Goal: Task Accomplishment & Management: Use online tool/utility

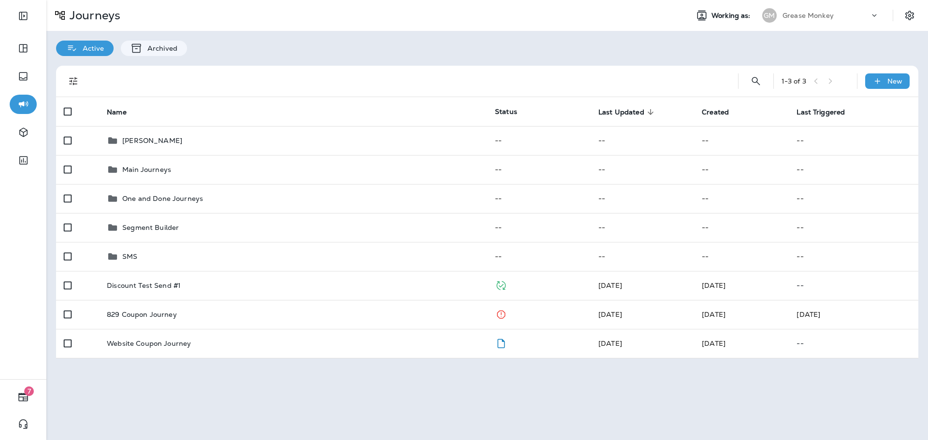
drag, startPoint x: 687, startPoint y: 395, endPoint x: 690, endPoint y: 402, distance: 7.8
click at [687, 394] on div "Journeys Working as: GM Grease Monkey Active Archived 1 - 3 of 3 New Name Statu…" at bounding box center [487, 220] width 882 height 440
click at [824, 18] on p "Grease Monkey" at bounding box center [807, 16] width 51 height 8
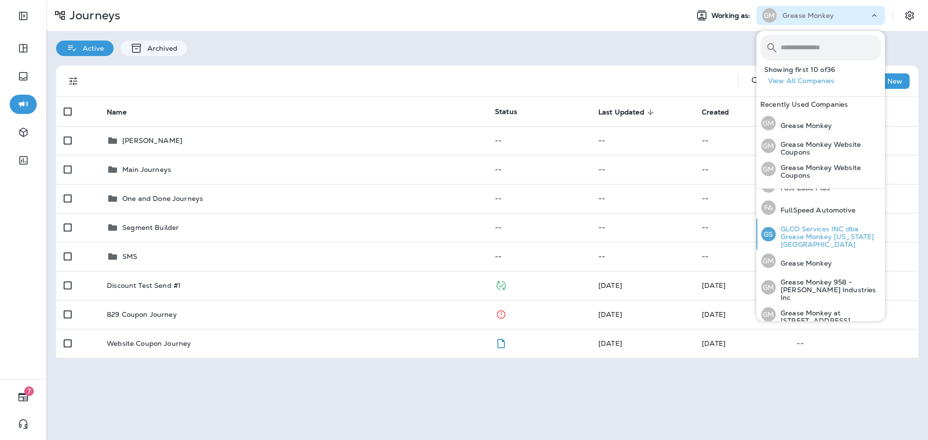
scroll to position [242, 0]
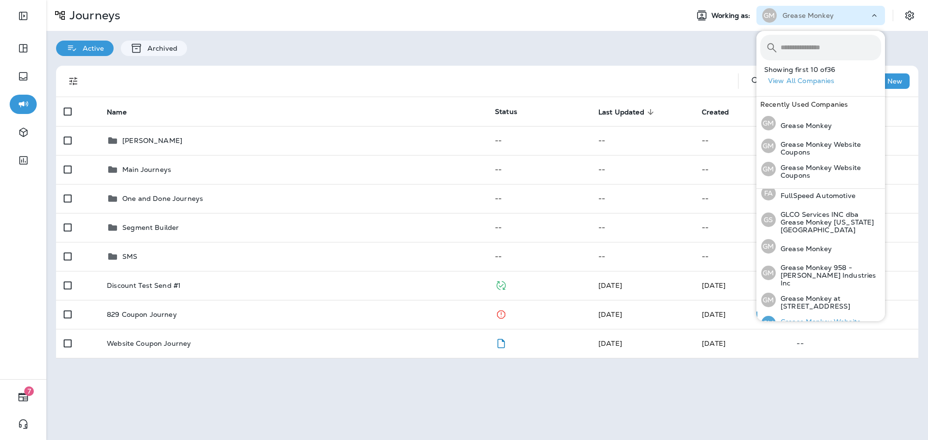
click at [821, 318] on p "Grease Monkey Website Coupons" at bounding box center [828, 325] width 105 height 15
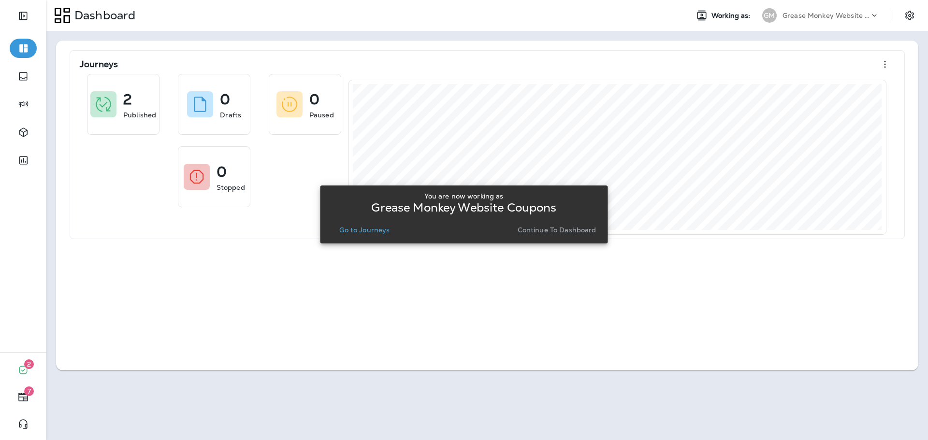
click at [839, 9] on div "Grease Monkey Website Coupons" at bounding box center [825, 15] width 87 height 14
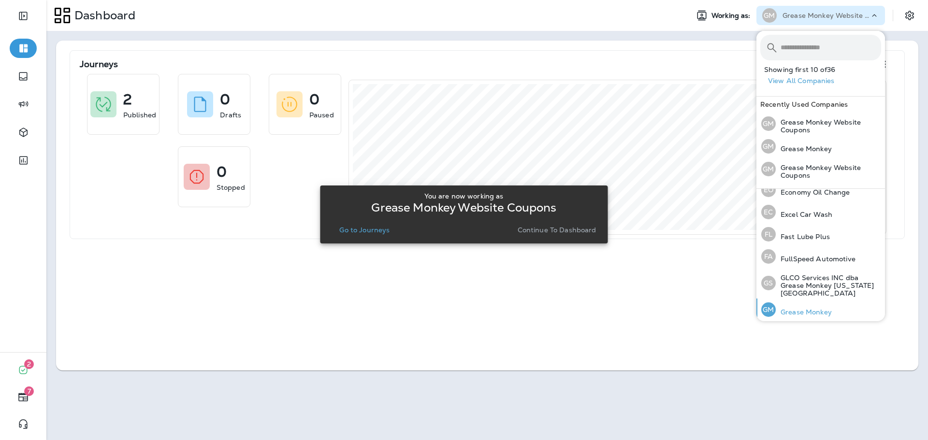
scroll to position [193, 0]
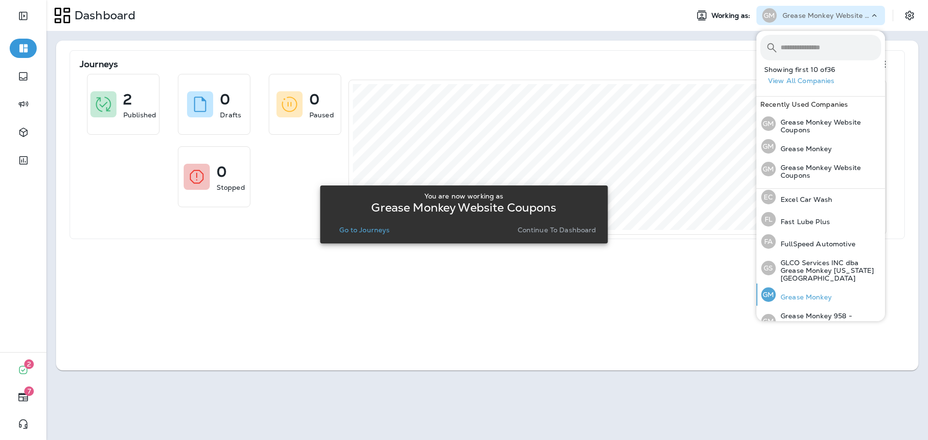
click at [813, 293] on p "Grease Monkey" at bounding box center [804, 297] width 56 height 8
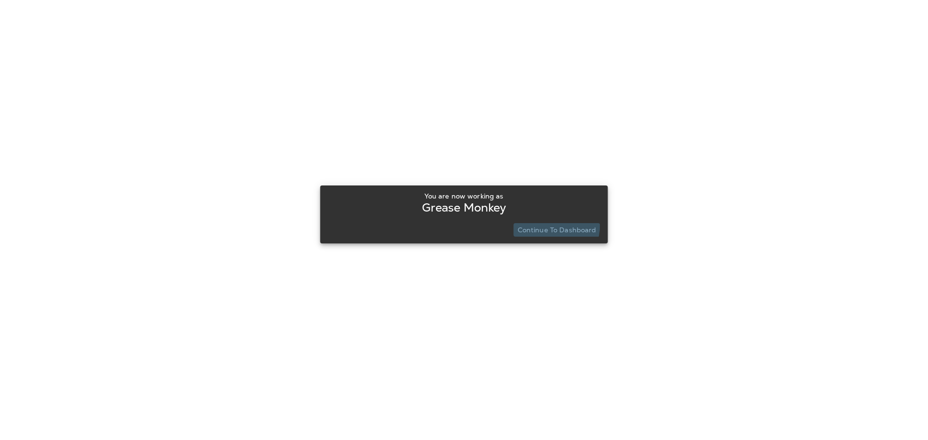
click at [537, 224] on button "Continue to Dashboard" at bounding box center [557, 230] width 87 height 14
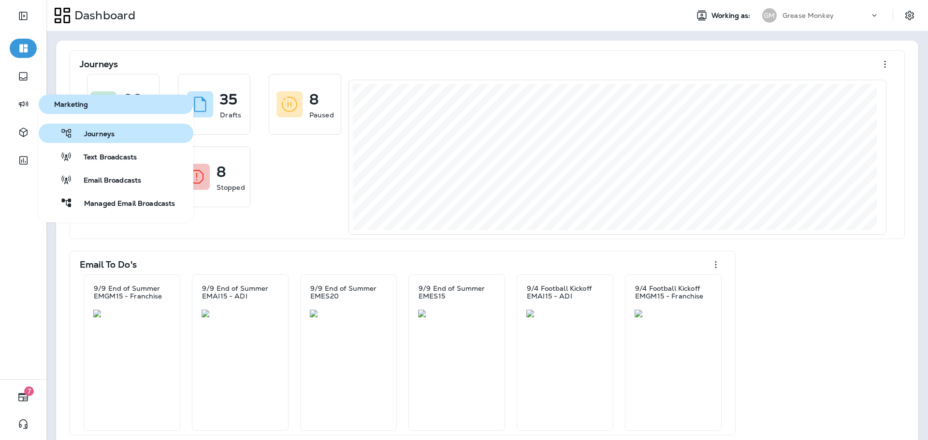
click at [99, 133] on span "Journeys" at bounding box center [93, 134] width 42 height 9
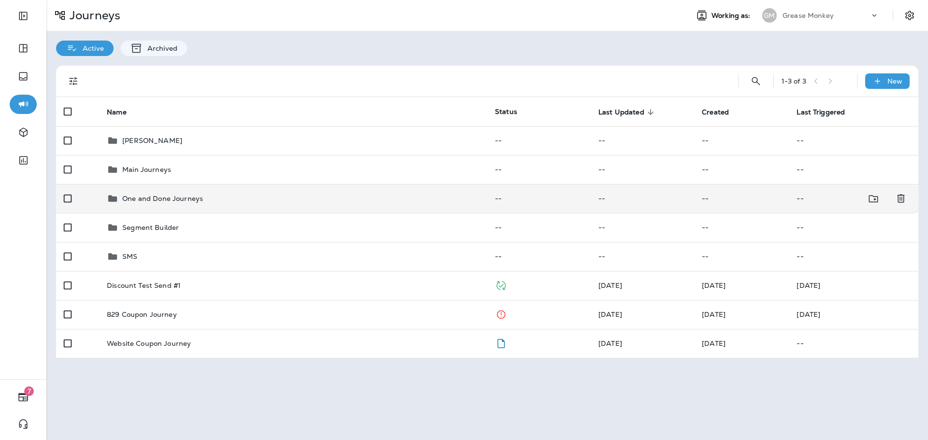
click at [155, 200] on p "One and Done Journeys" at bounding box center [162, 199] width 81 height 8
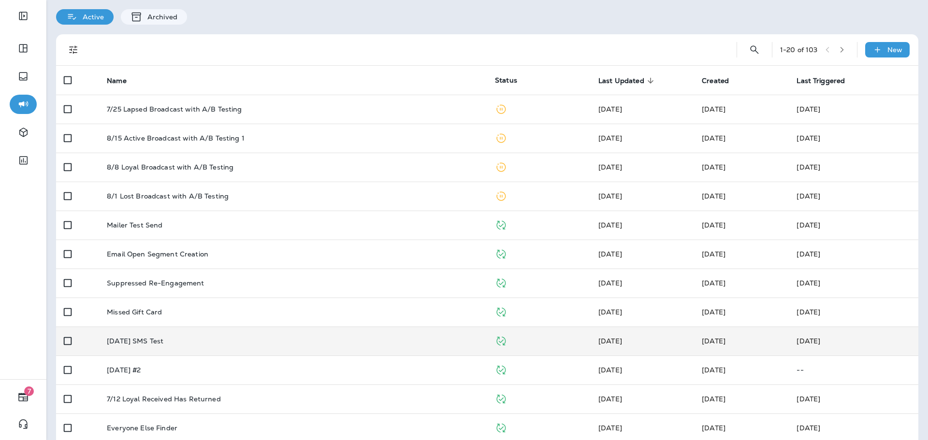
scroll to position [48, 0]
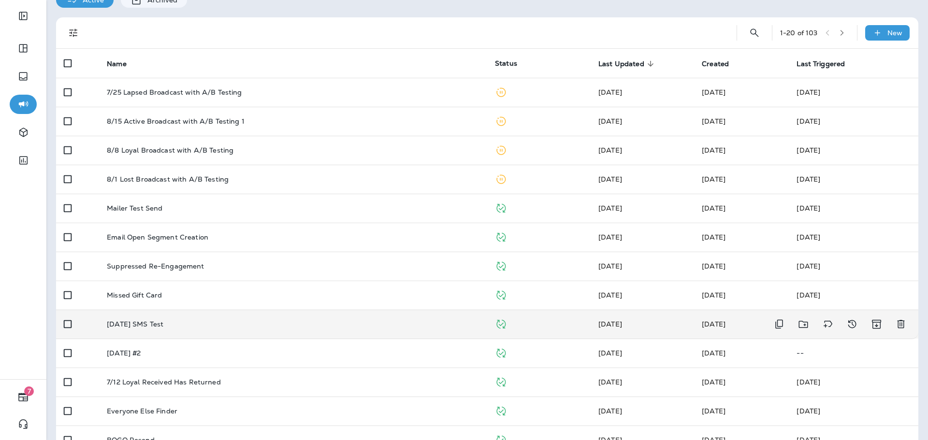
click at [183, 325] on div "[DATE] SMS Test" at bounding box center [293, 324] width 373 height 8
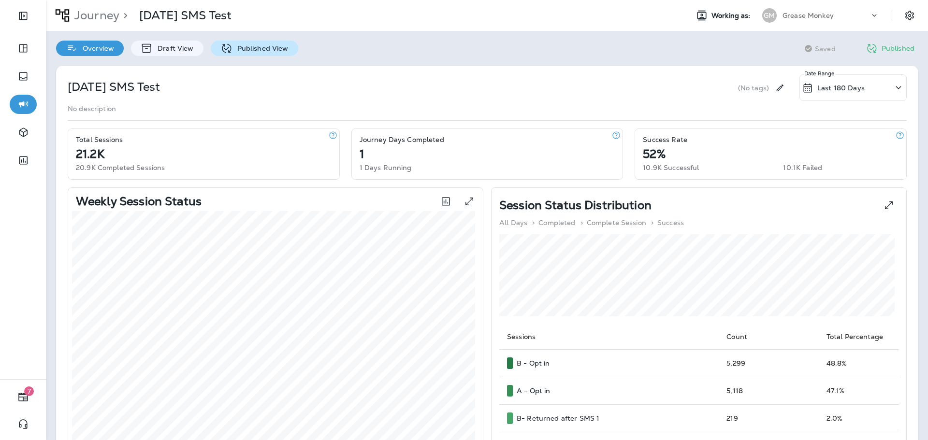
click at [226, 52] on icon at bounding box center [226, 49] width 12 height 12
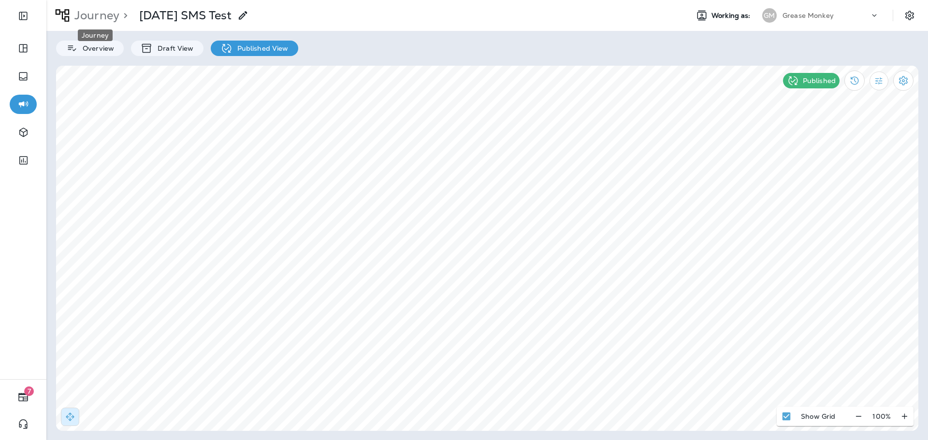
click at [92, 12] on p "Journey" at bounding box center [95, 15] width 49 height 14
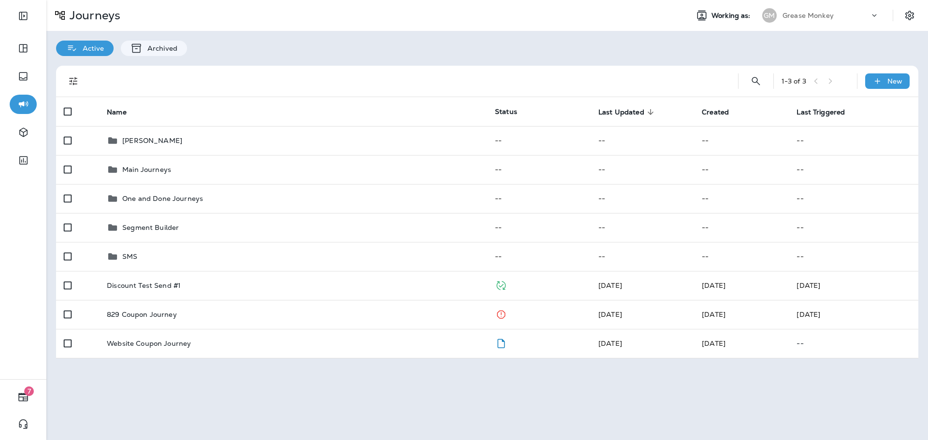
click at [775, 15] on div "GM" at bounding box center [769, 15] width 14 height 14
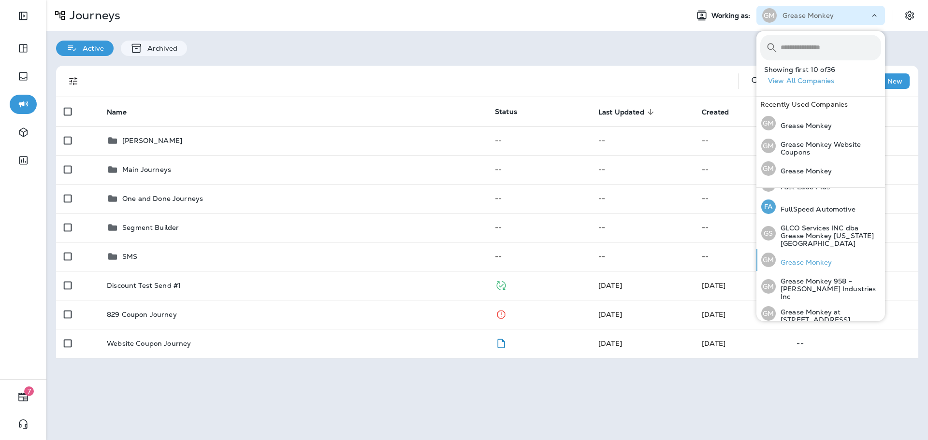
scroll to position [242, 0]
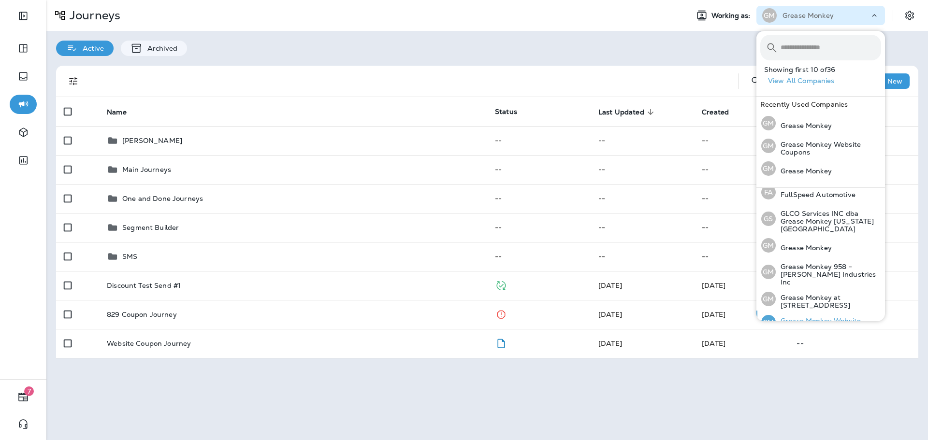
click at [829, 317] on p "Grease Monkey Website Coupons" at bounding box center [828, 324] width 105 height 15
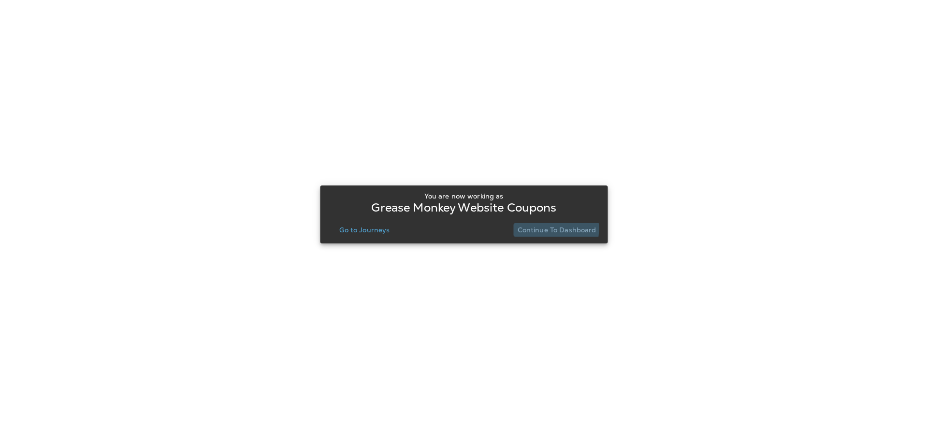
click at [537, 228] on p "Continue to Dashboard" at bounding box center [557, 230] width 79 height 8
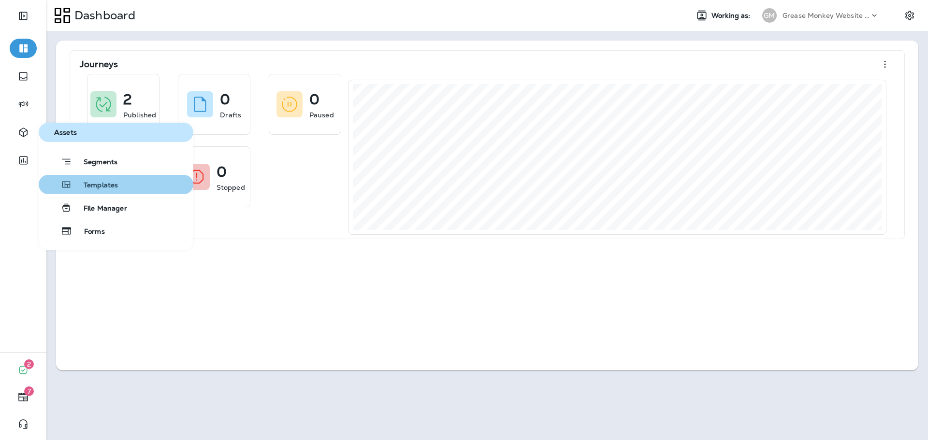
click at [91, 188] on span "Templates" at bounding box center [95, 185] width 46 height 9
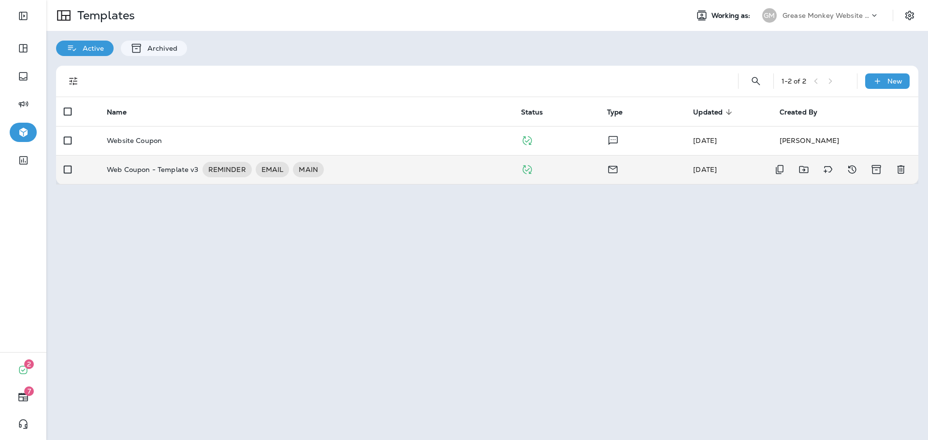
click at [376, 168] on div "Web Coupon - Template v3 REMINDER EMAIL MAIN" at bounding box center [306, 169] width 398 height 15
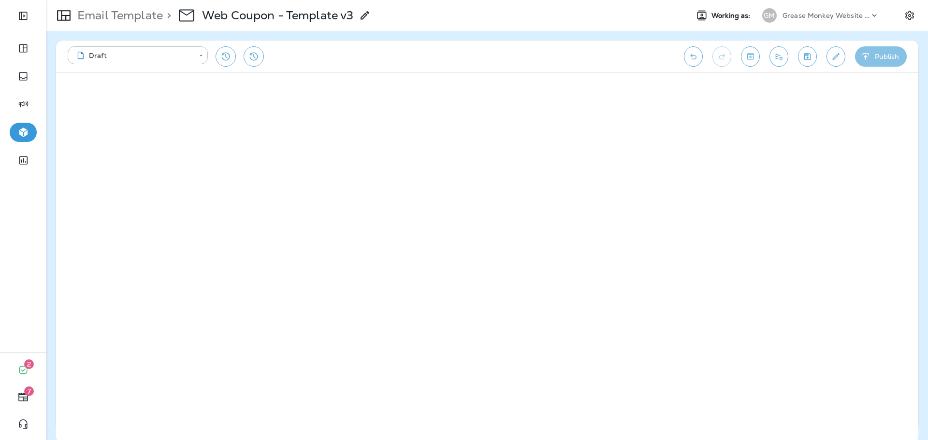
click at [870, 54] on icon "button" at bounding box center [866, 57] width 10 height 10
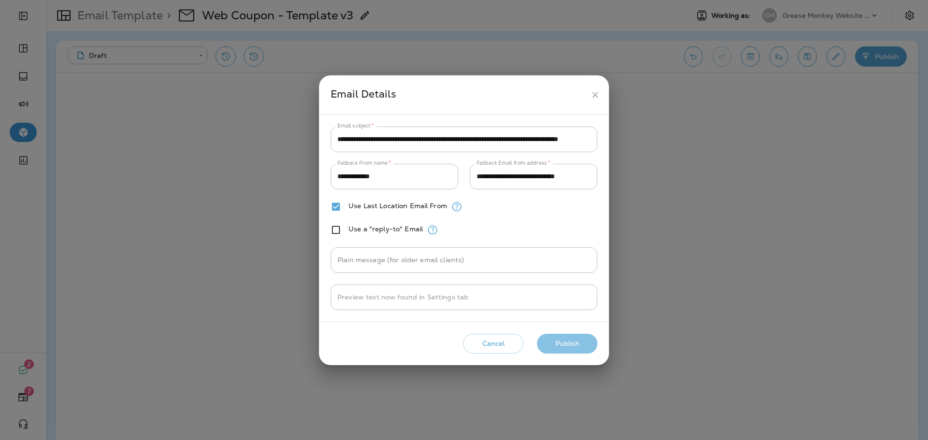
click at [569, 341] on button "Publish" at bounding box center [567, 344] width 60 height 20
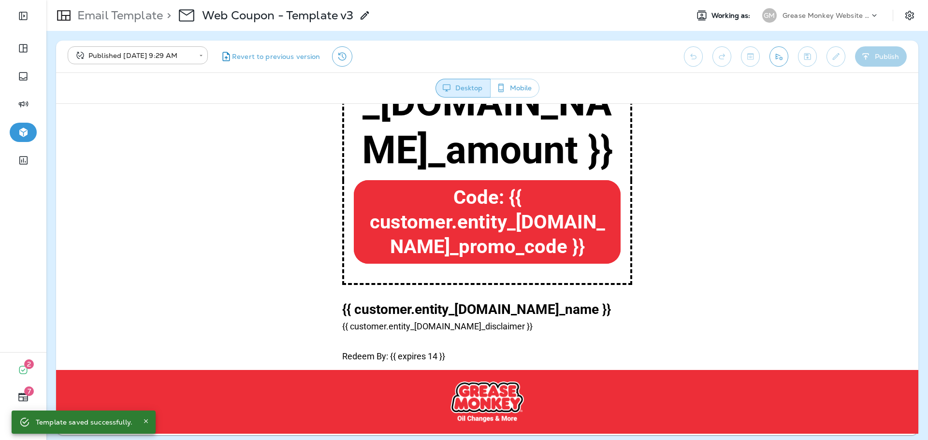
scroll to position [263, 0]
click at [108, 16] on p "Email Template" at bounding box center [117, 15] width 89 height 14
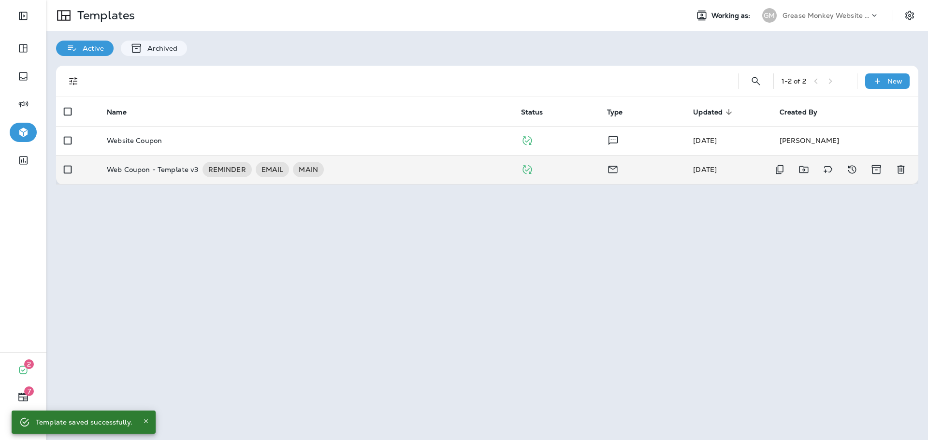
click at [178, 168] on p "Web Coupon - Template v3" at bounding box center [152, 169] width 91 height 15
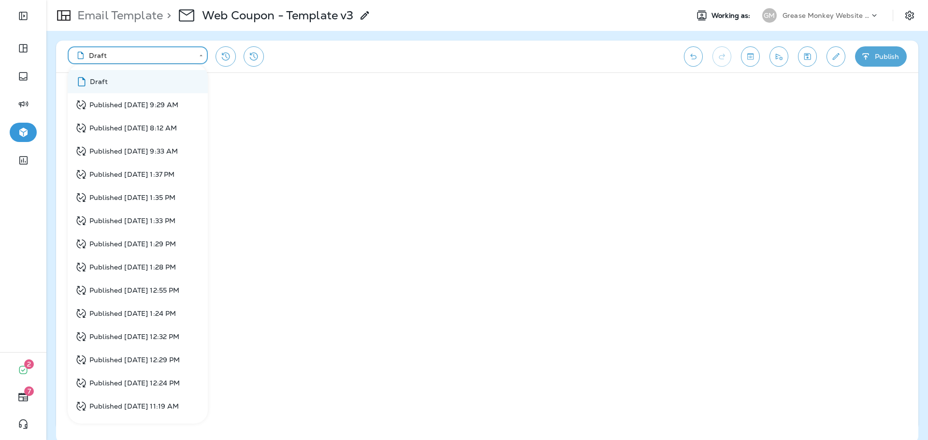
click at [204, 0] on body "**********" at bounding box center [464, 0] width 928 height 0
click at [176, 105] on div "Published [DATE] 9:29 AM" at bounding box center [126, 105] width 103 height 12
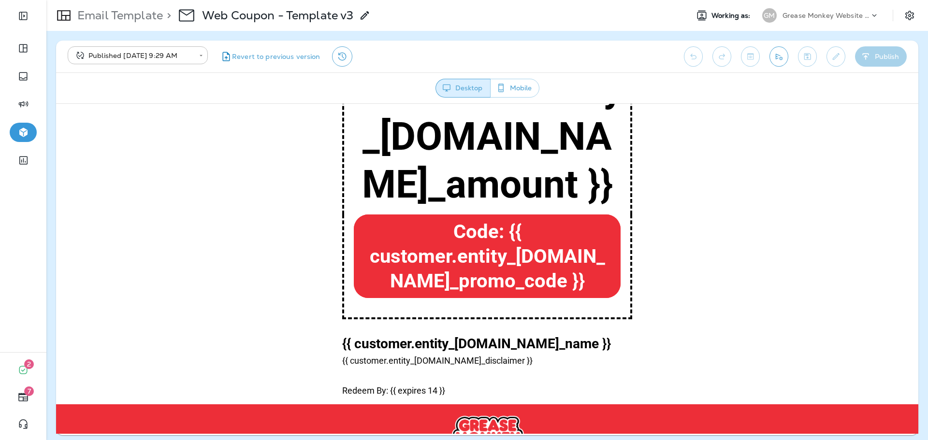
scroll to position [118, 0]
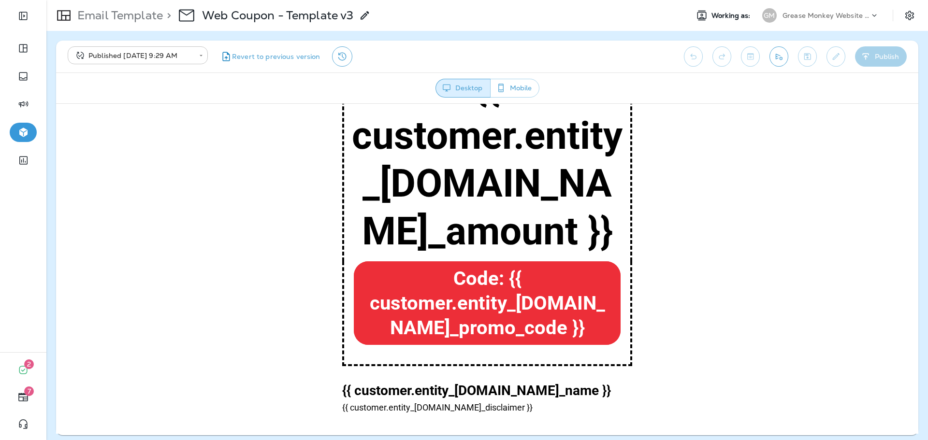
click at [171, 0] on body "**********" at bounding box center [464, 0] width 928 height 0
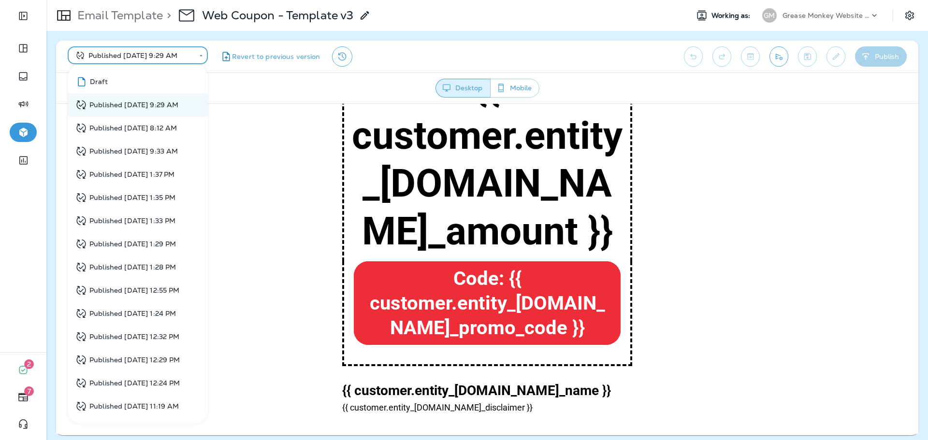
click at [136, 126] on div "Published [DATE] 8:12 AM" at bounding box center [125, 128] width 101 height 12
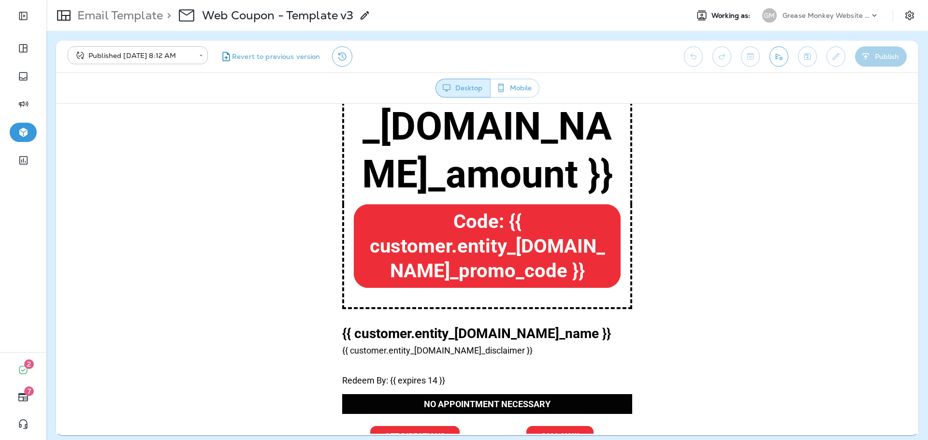
scroll to position [327, 0]
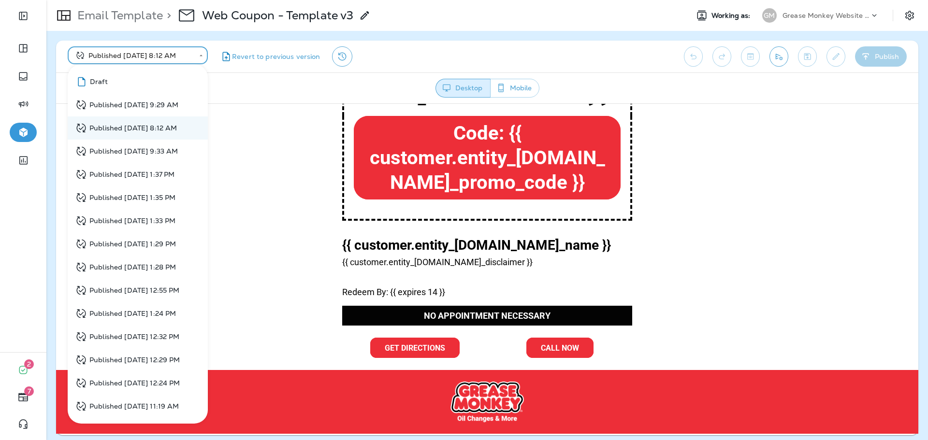
click at [163, 0] on body "**********" at bounding box center [464, 0] width 928 height 0
click at [156, 84] on li "Draft" at bounding box center [138, 81] width 140 height 23
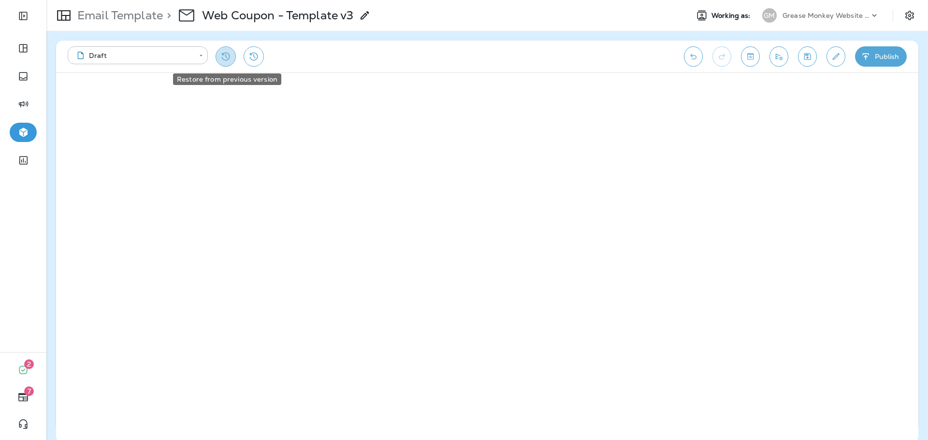
click at [222, 55] on icon "Restore from previous version" at bounding box center [226, 57] width 8 height 8
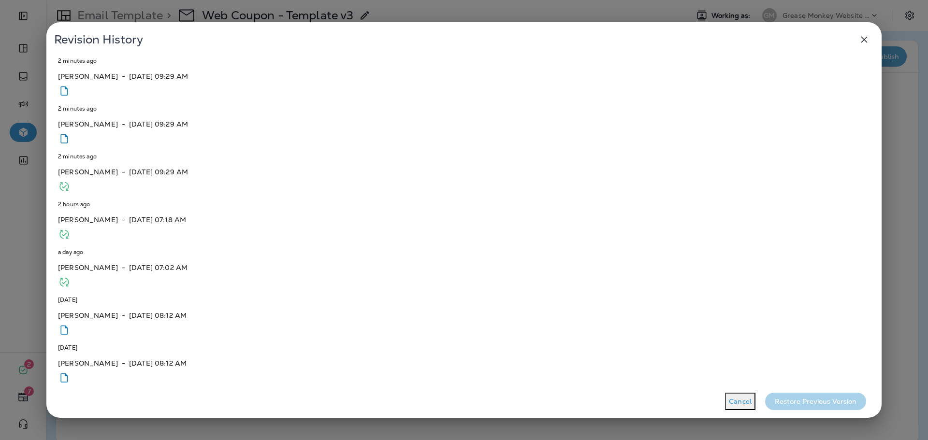
scroll to position [145, 0]
click at [191, 392] on div "[DATE] [PERSON_NAME] - [DATE] 08:12 AM" at bounding box center [464, 412] width 812 height 40
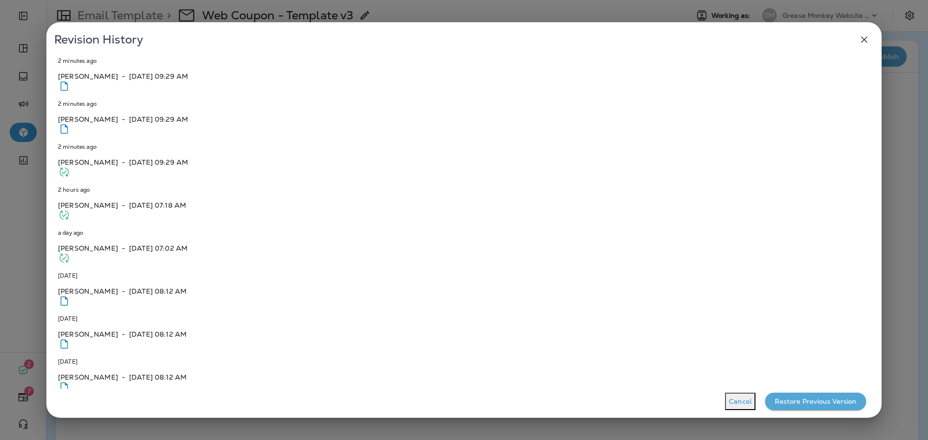
scroll to position [436, 0]
click at [846, 404] on button "Restore Previous Version" at bounding box center [815, 402] width 101 height 18
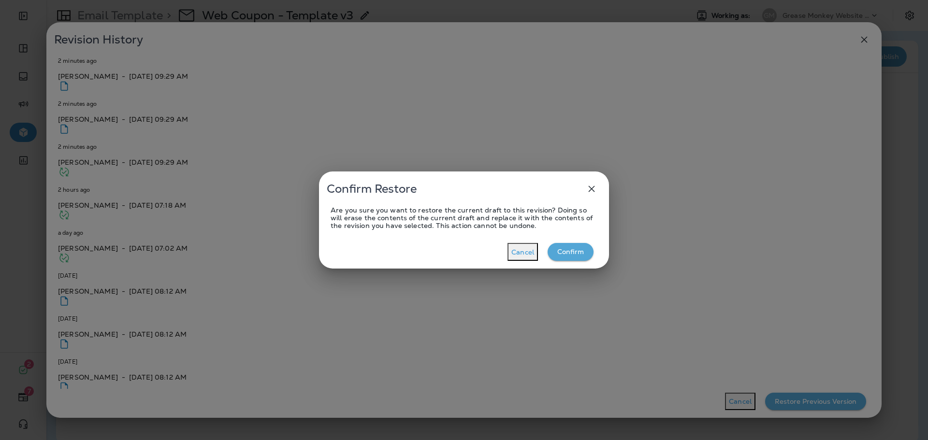
click at [563, 257] on button "Confirm" at bounding box center [571, 252] width 46 height 18
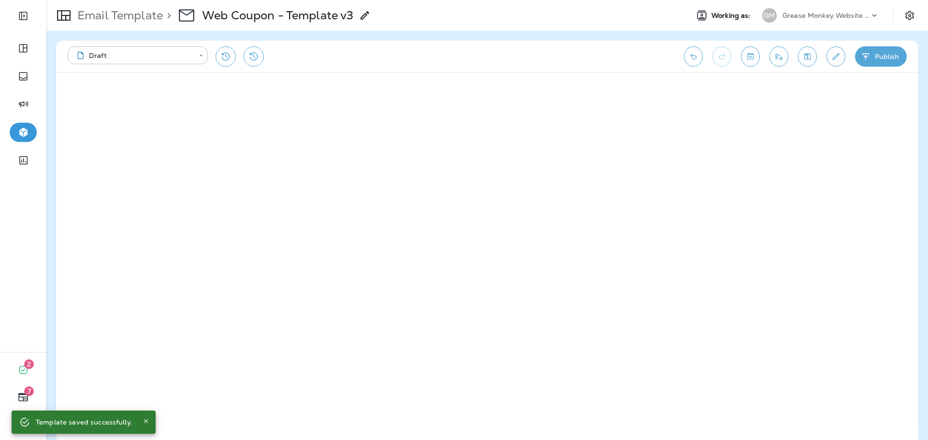
click at [882, 63] on button "Publish" at bounding box center [881, 56] width 52 height 20
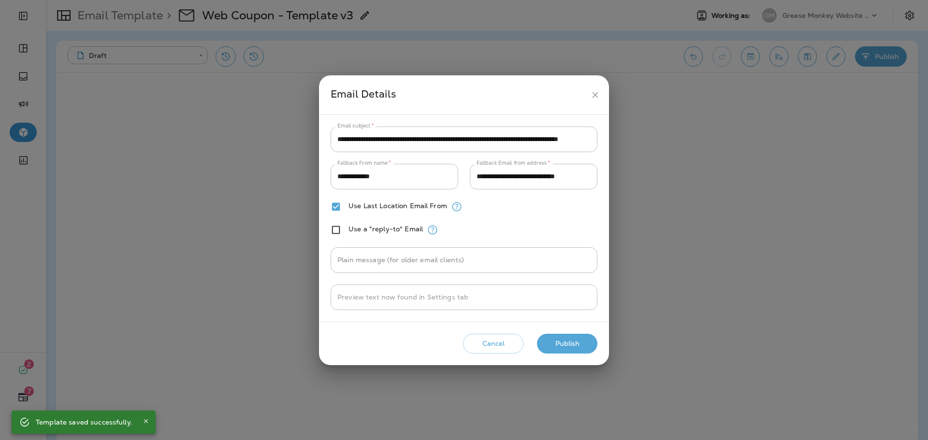
click at [566, 343] on button "Publish" at bounding box center [567, 344] width 60 height 20
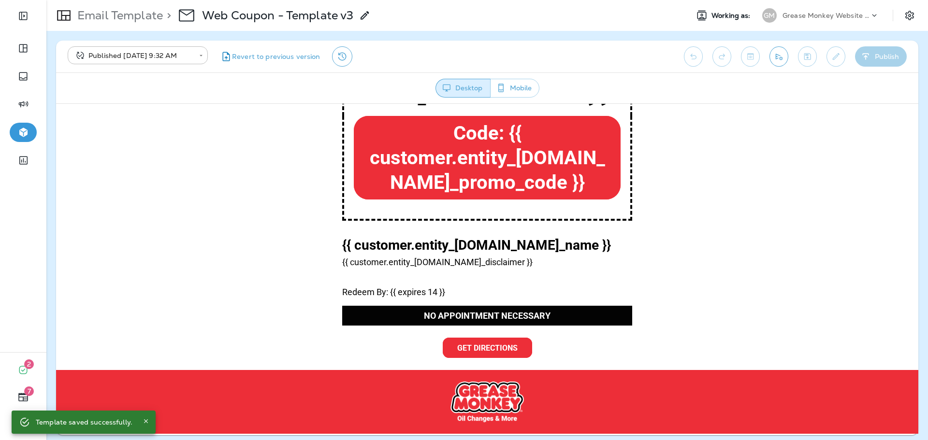
scroll to position [327, 0]
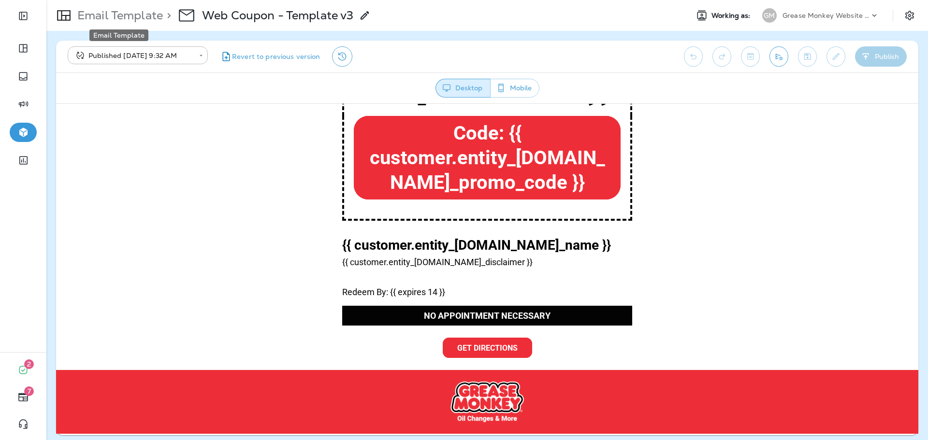
click at [127, 13] on p "Email Template" at bounding box center [117, 15] width 89 height 14
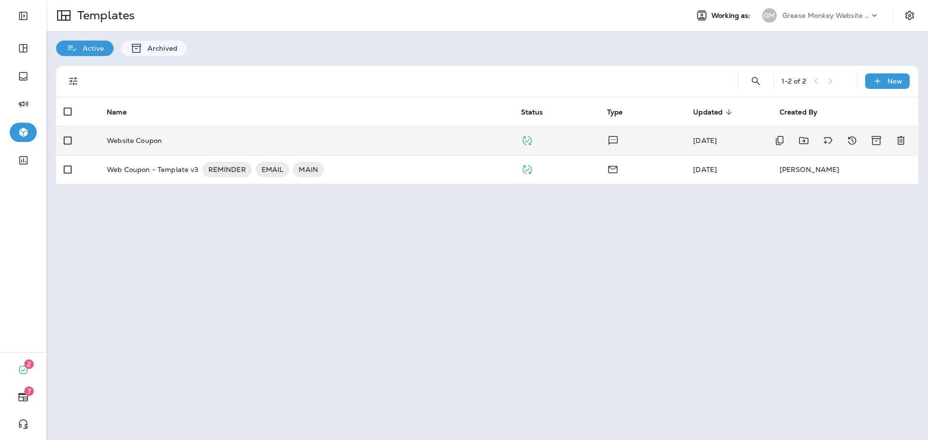
click at [173, 147] on td "Website Coupon" at bounding box center [306, 140] width 414 height 29
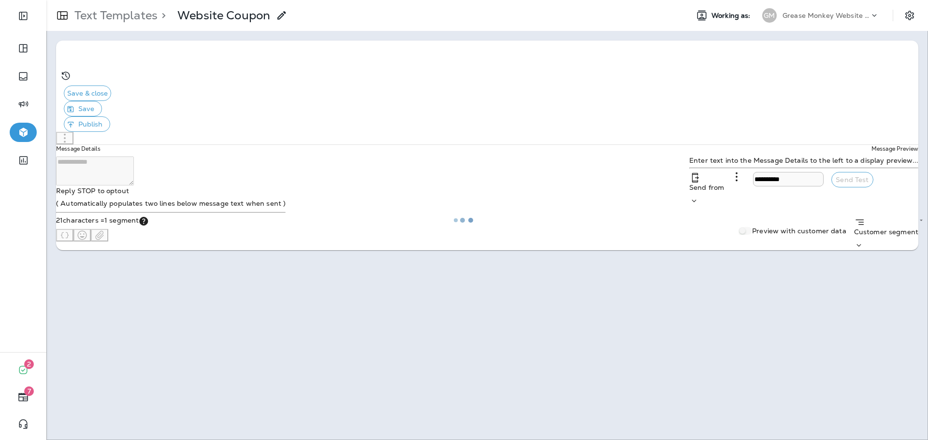
type input "**********"
type textarea "**********"
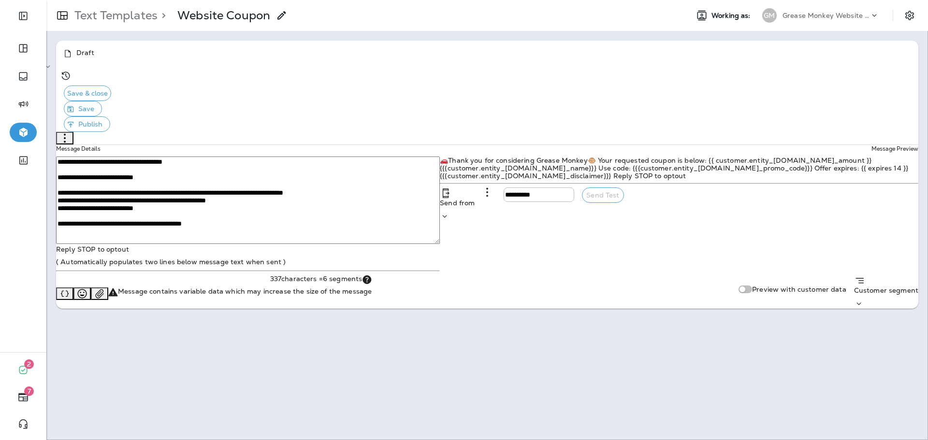
click at [109, 18] on p "Text Templates" at bounding box center [114, 15] width 87 height 14
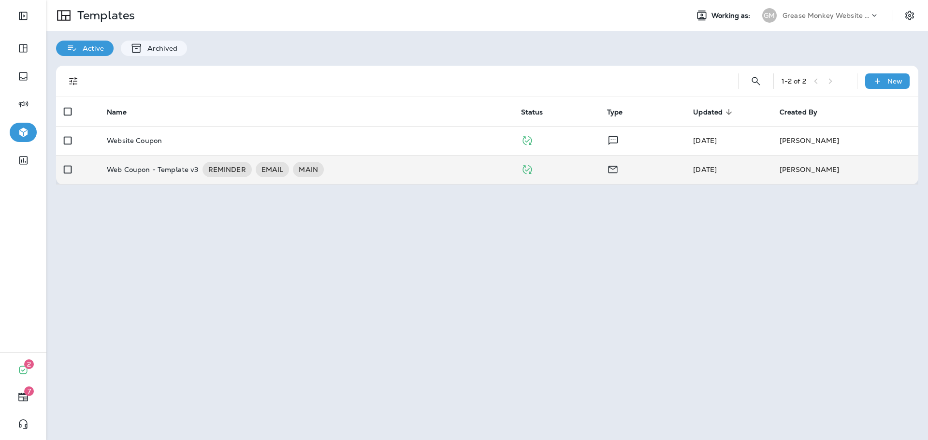
click at [156, 175] on p "Web Coupon - Template v3" at bounding box center [152, 169] width 91 height 15
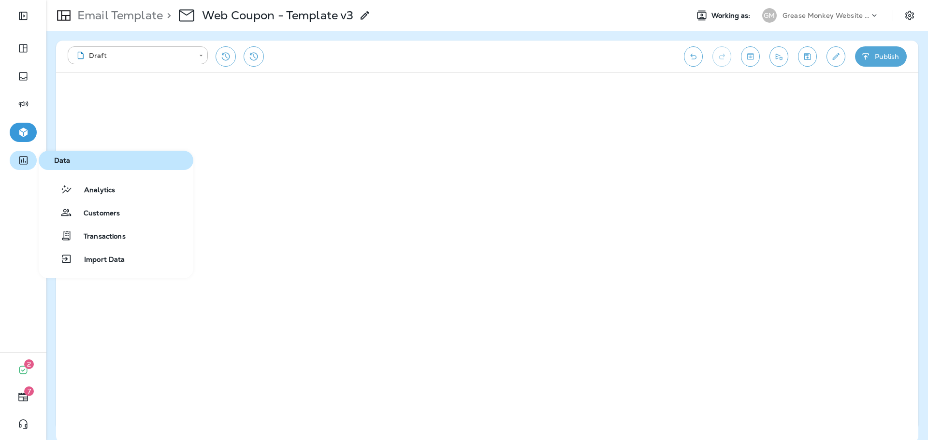
click at [27, 162] on icon "button" at bounding box center [23, 161] width 12 height 12
click at [117, 211] on span "Customers" at bounding box center [96, 213] width 48 height 9
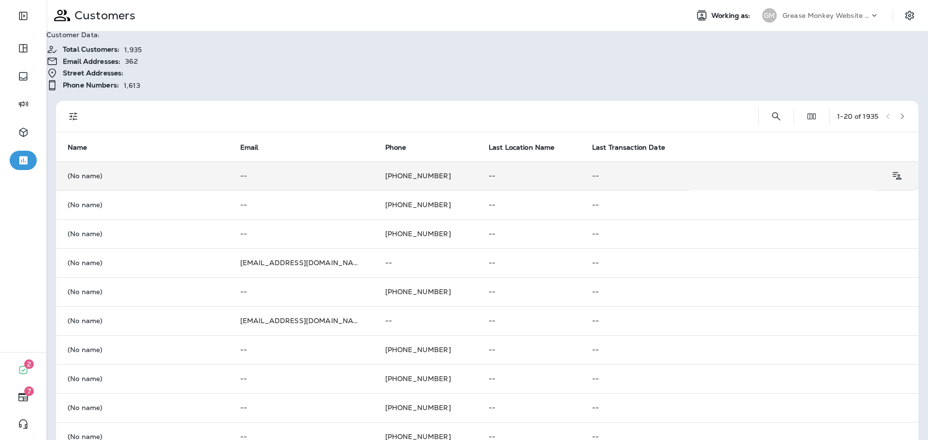
click at [416, 165] on td "[PHONE_NUMBER]" at bounding box center [425, 175] width 103 height 29
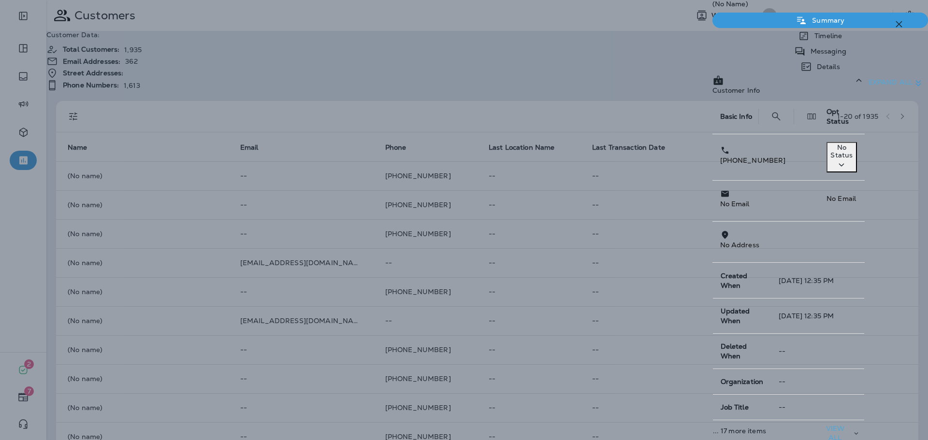
click at [840, 63] on p "Details" at bounding box center [826, 67] width 28 height 8
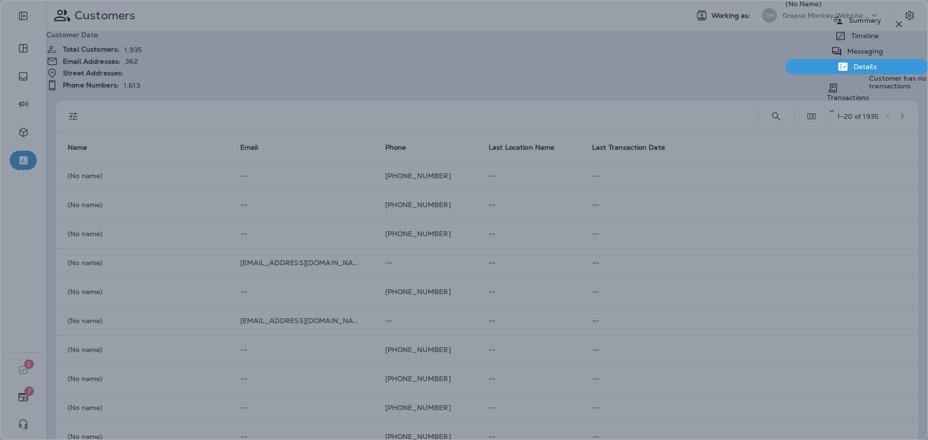
click at [786, 57] on div "Messaging" at bounding box center [856, 50] width 143 height 15
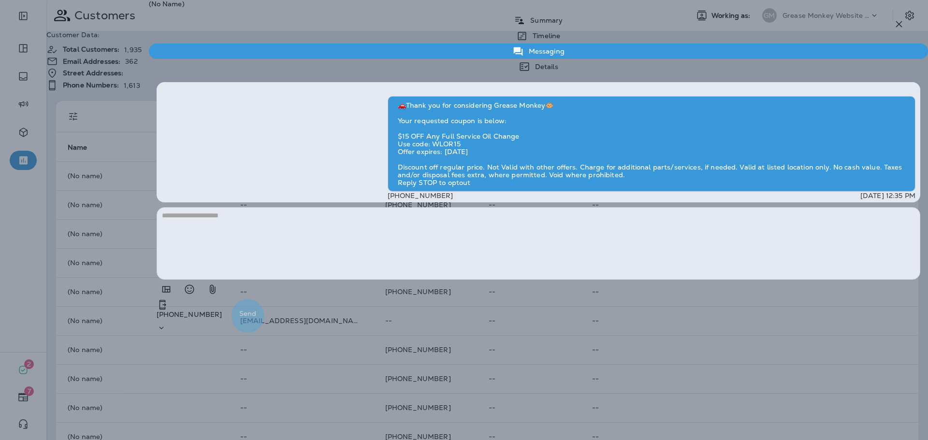
click at [563, 24] on p "Summary" at bounding box center [543, 20] width 37 height 8
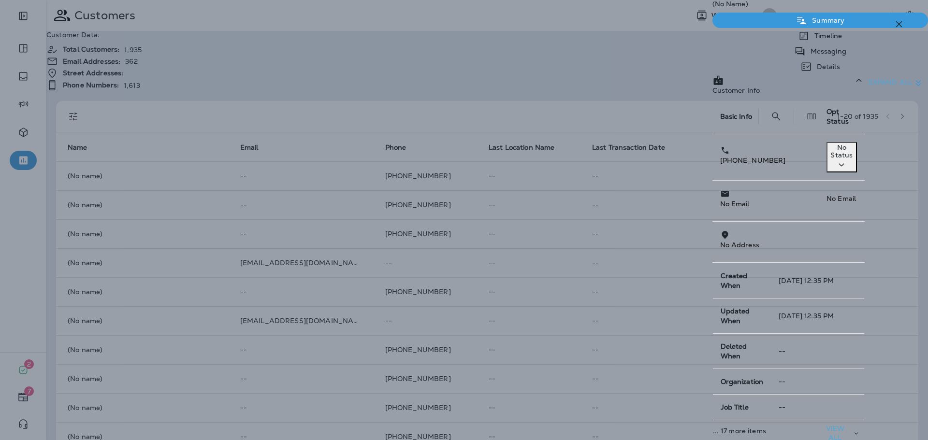
click at [847, 424] on p "View all" at bounding box center [835, 433] width 24 height 18
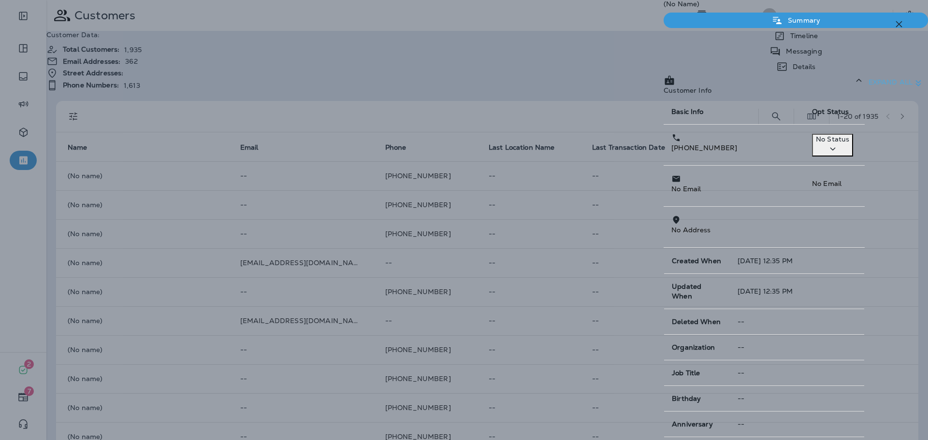
scroll to position [602, 0]
click at [898, 20] on icon "button" at bounding box center [899, 24] width 12 height 12
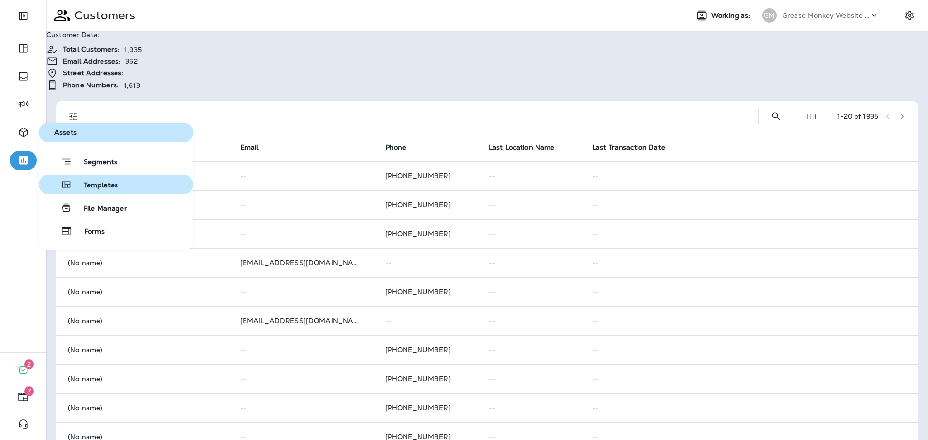
click at [124, 184] on button "Templates" at bounding box center [116, 184] width 155 height 19
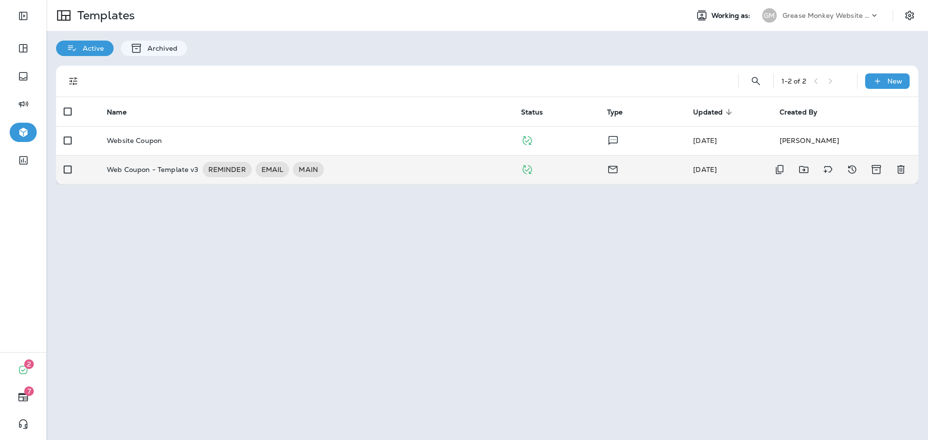
click at [375, 175] on div "Web Coupon - Template v3 REMINDER EMAIL MAIN" at bounding box center [306, 169] width 398 height 15
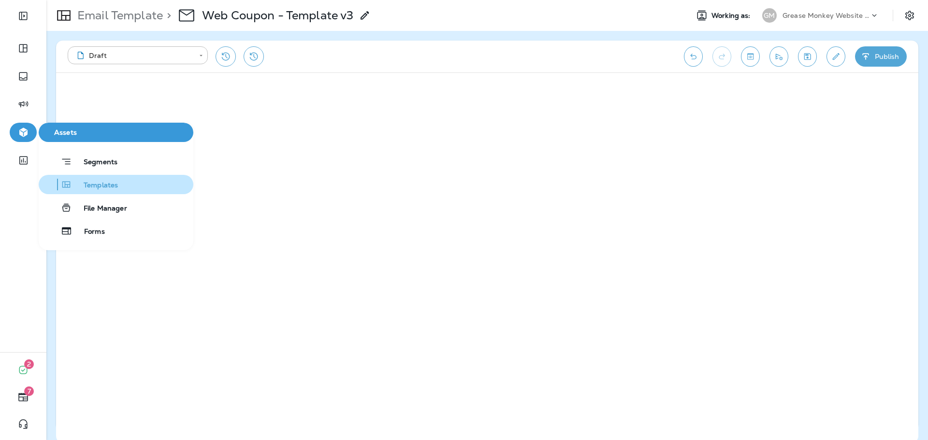
click at [98, 179] on div "Templates" at bounding box center [80, 185] width 75 height 12
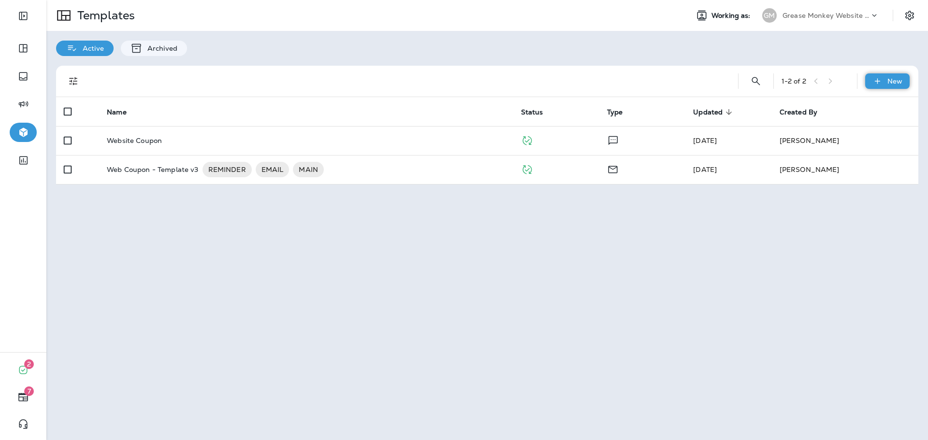
click at [873, 87] on div "New" at bounding box center [887, 80] width 44 height 15
click at [887, 104] on li "New Template" at bounding box center [881, 106] width 82 height 23
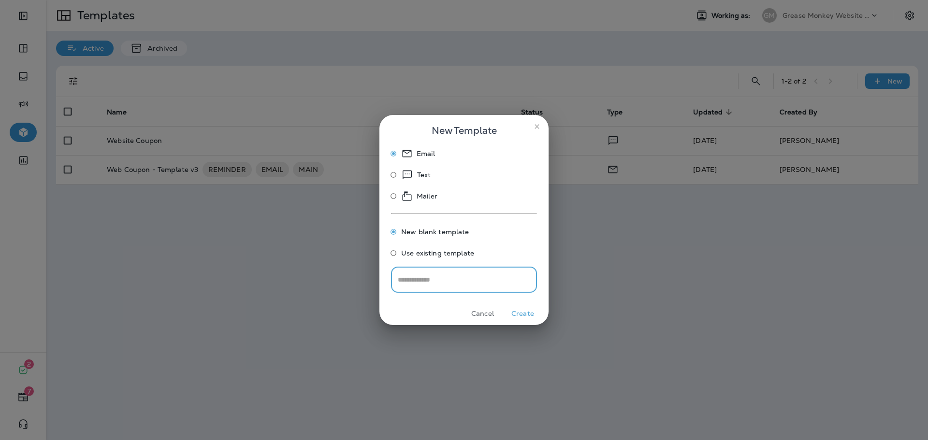
click at [438, 275] on input "text" at bounding box center [464, 280] width 146 height 26
type input "****"
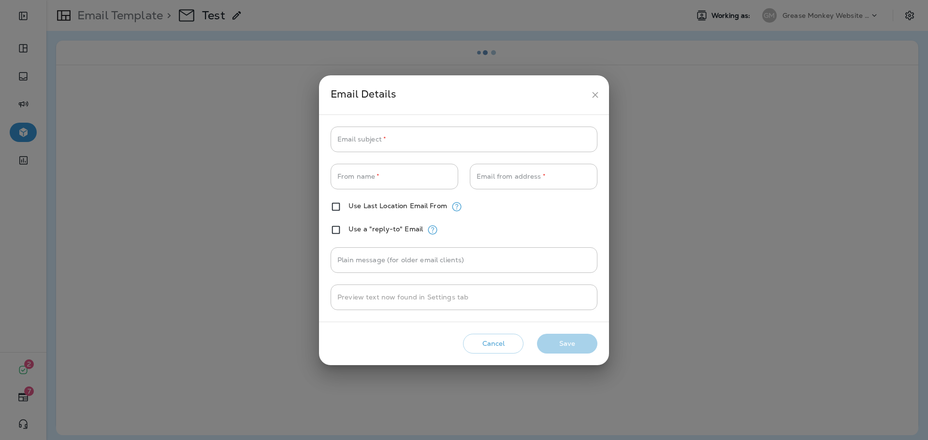
type input "**********"
click at [407, 145] on input "Email subject   *" at bounding box center [464, 140] width 267 height 26
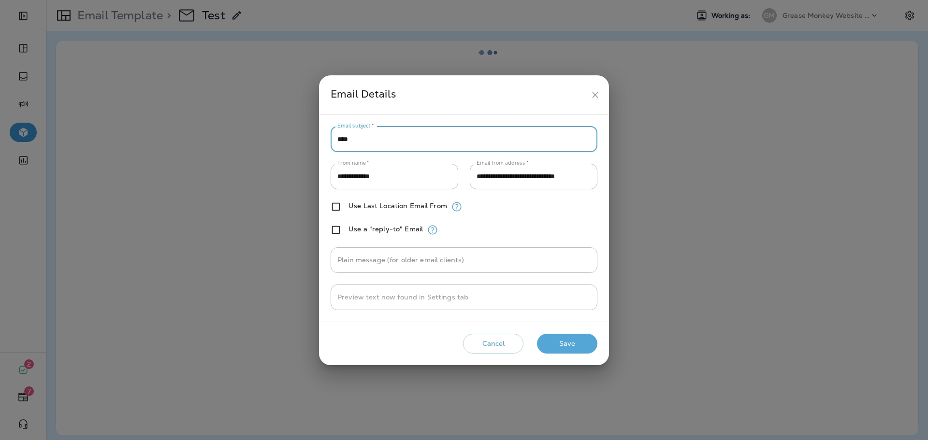
type input "****"
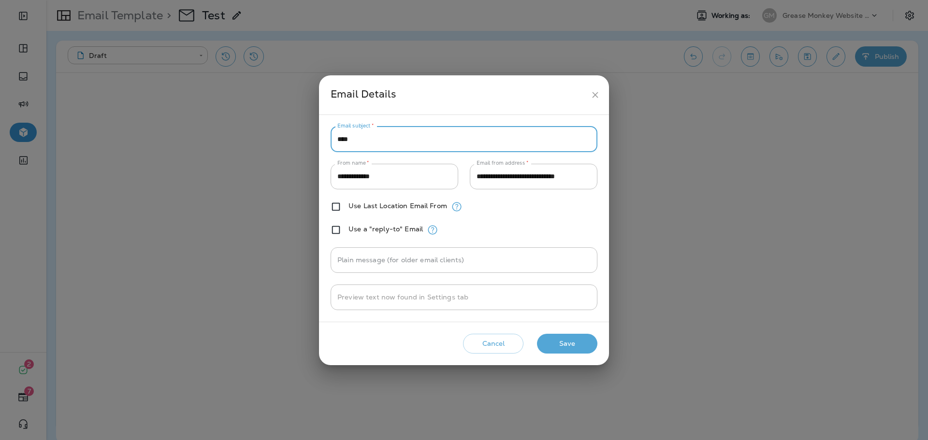
click at [583, 350] on button "Save" at bounding box center [567, 344] width 60 height 20
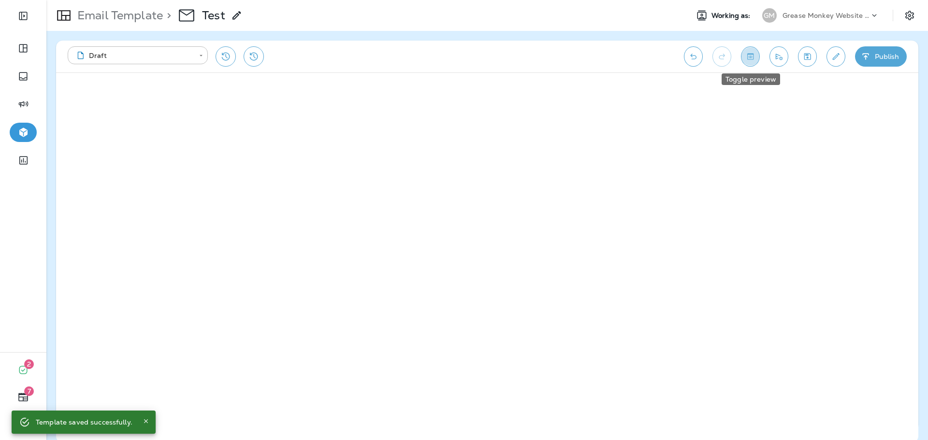
click at [750, 55] on icon "Toggle preview" at bounding box center [750, 56] width 6 height 6
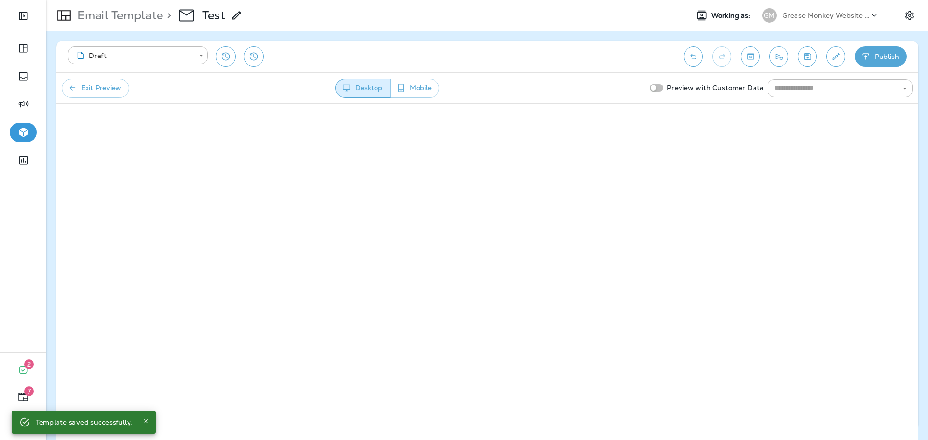
click at [646, 84] on div "Desktop Mobile" at bounding box center [387, 88] width 517 height 19
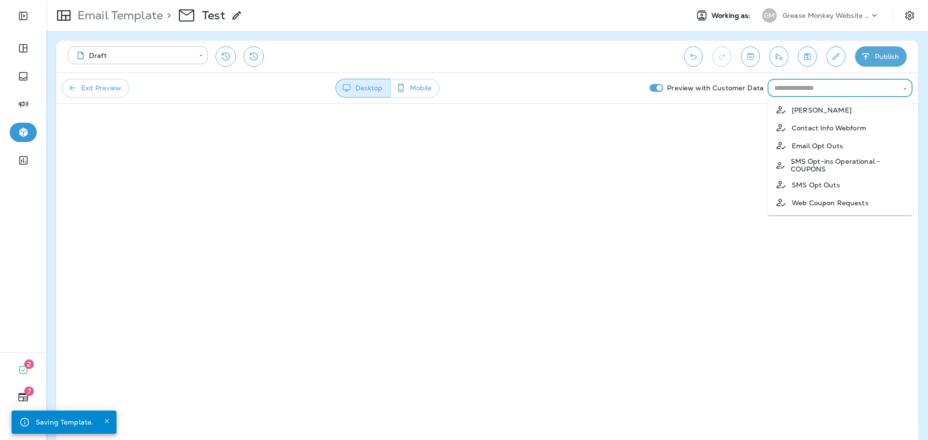
click at [815, 91] on input "text" at bounding box center [831, 88] width 123 height 12
click at [826, 205] on p "Web Coupon Requests" at bounding box center [830, 203] width 77 height 8
type input "**********"
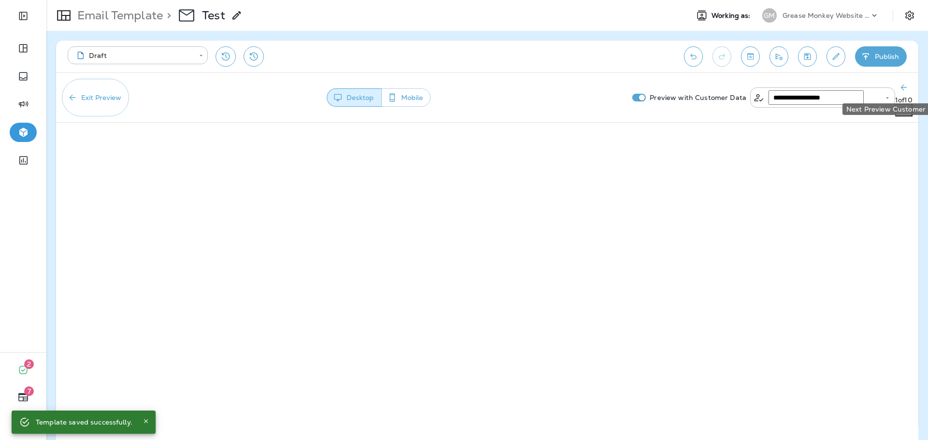
click at [900, 105] on icon "Next Preview Customer" at bounding box center [904, 110] width 10 height 10
click at [901, 105] on icon "Next Preview Customer" at bounding box center [903, 110] width 10 height 10
click at [901, 105] on icon "Next Preview Customer" at bounding box center [902, 110] width 10 height 10
click at [901, 105] on icon "Next Preview Customer" at bounding box center [903, 110] width 10 height 10
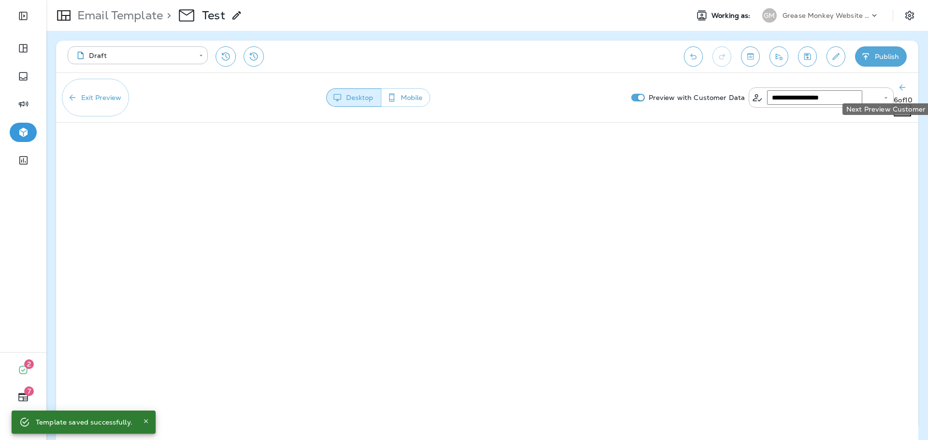
click at [901, 105] on icon "Next Preview Customer" at bounding box center [902, 110] width 10 height 10
click at [901, 105] on icon "Next Preview Customer" at bounding box center [903, 110] width 10 height 10
click at [901, 105] on icon "Next Preview Customer" at bounding box center [902, 110] width 10 height 10
click at [106, 89] on button "Exit Preview" at bounding box center [95, 98] width 67 height 38
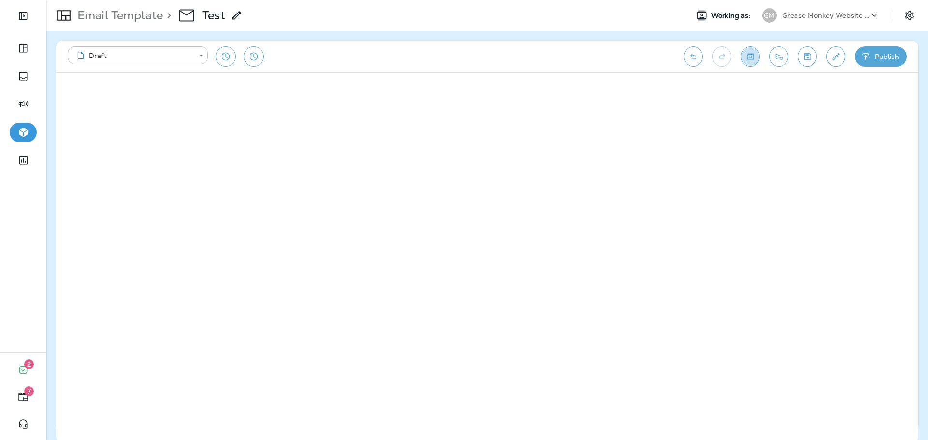
click at [756, 54] on button "Toggle preview" at bounding box center [750, 56] width 19 height 20
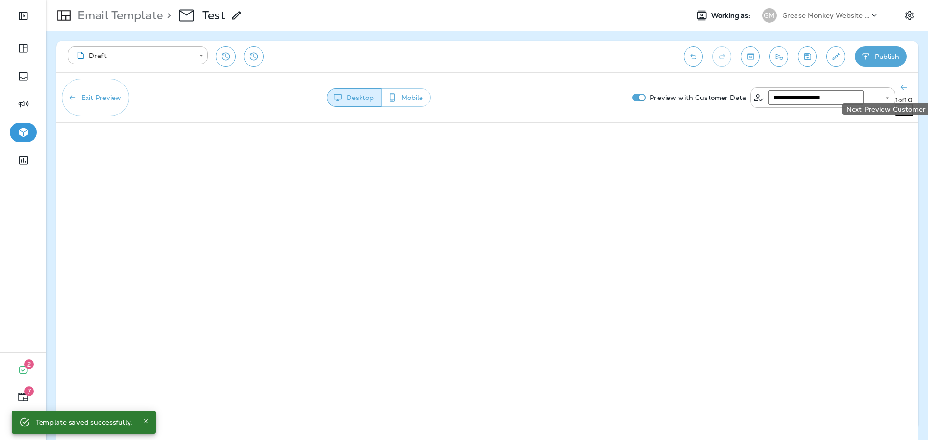
click at [900, 105] on icon "Next Preview Customer" at bounding box center [904, 110] width 10 height 10
click at [902, 105] on icon "Next Preview Customer" at bounding box center [903, 110] width 10 height 10
click at [902, 105] on icon "Next Preview Customer" at bounding box center [902, 110] width 10 height 10
click at [902, 105] on icon "Next Preview Customer" at bounding box center [903, 110] width 10 height 10
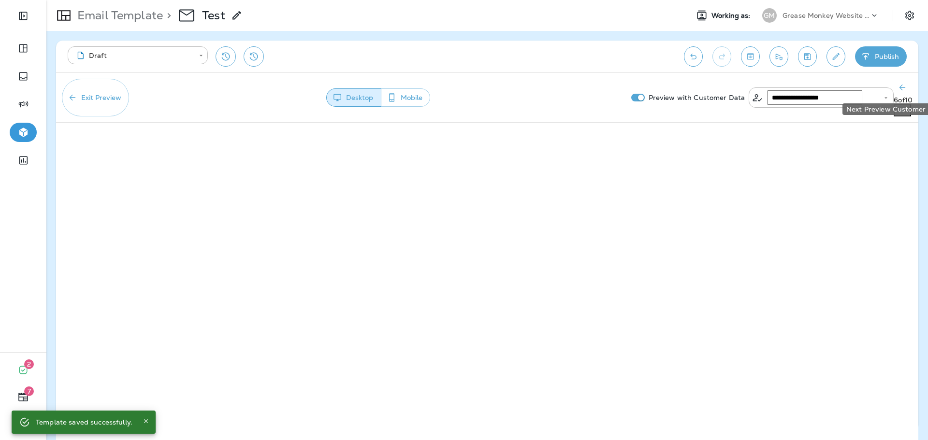
click at [902, 105] on icon "Next Preview Customer" at bounding box center [902, 110] width 10 height 10
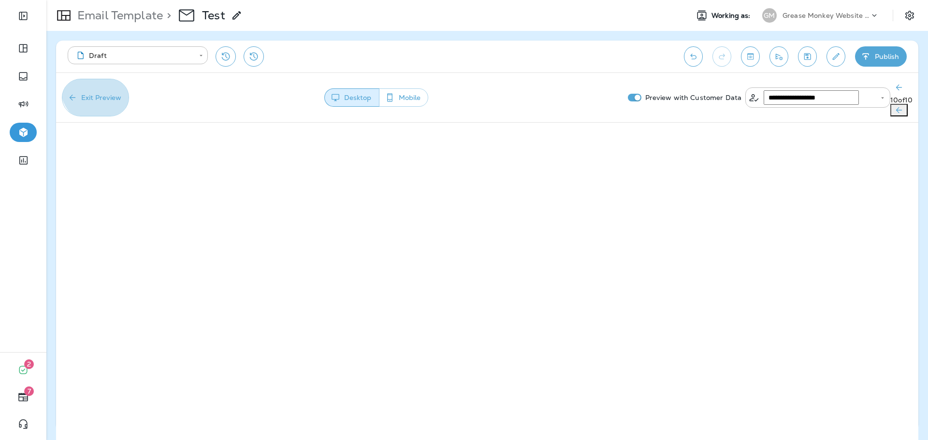
click at [100, 87] on button "Exit Preview" at bounding box center [95, 98] width 67 height 38
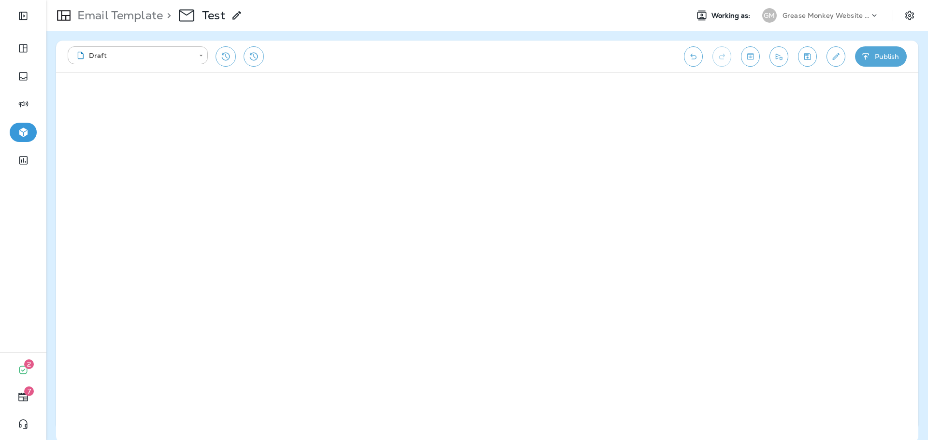
click at [115, 27] on div "Email Template > Test" at bounding box center [144, 15] width 196 height 27
click at [116, 17] on p "Email Template" at bounding box center [117, 15] width 89 height 14
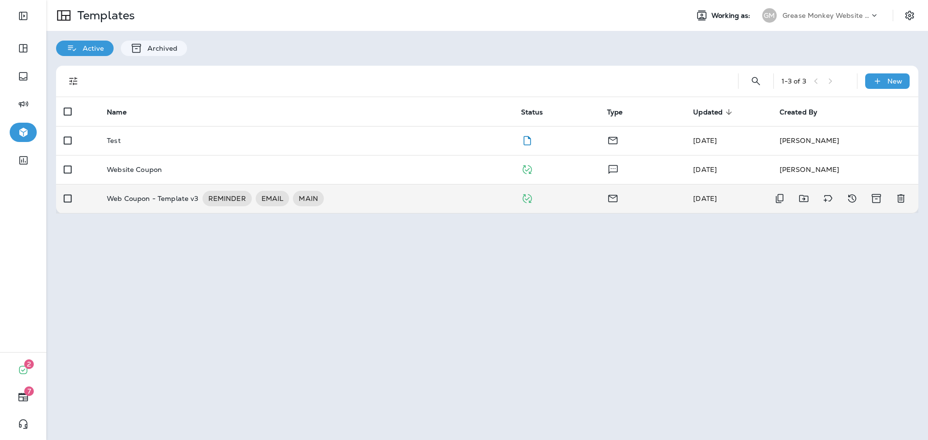
click at [172, 203] on p "Web Coupon - Template v3" at bounding box center [152, 198] width 91 height 15
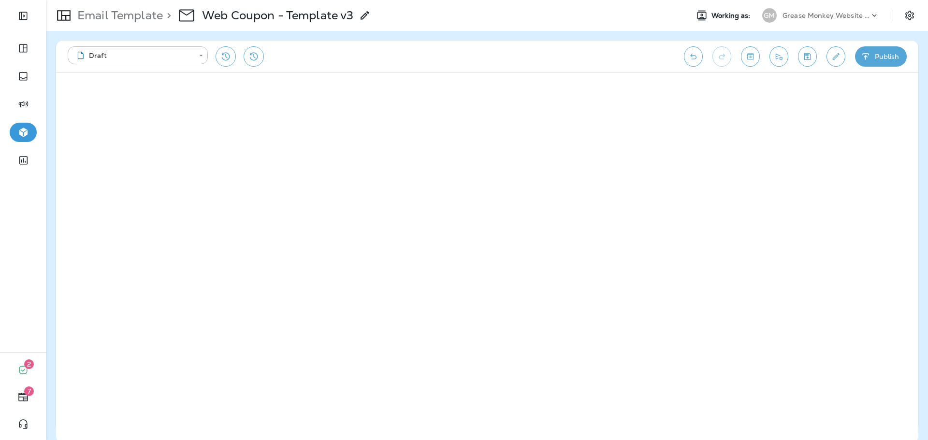
click at [100, 9] on p "Email Template" at bounding box center [117, 15] width 89 height 14
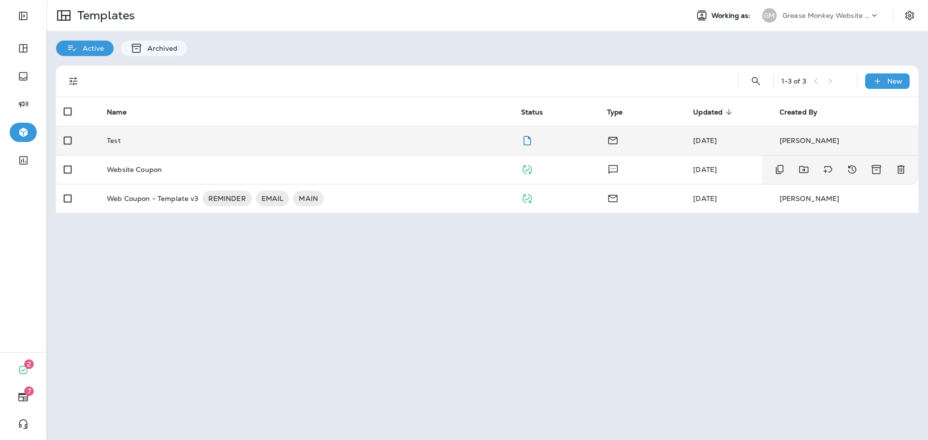
click at [180, 145] on td "Test" at bounding box center [306, 140] width 414 height 29
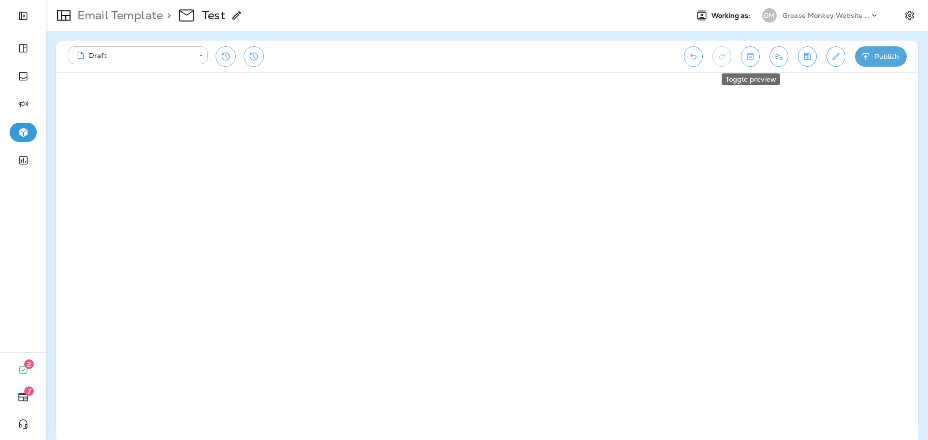
click at [754, 52] on icon "Toggle preview" at bounding box center [750, 57] width 10 height 10
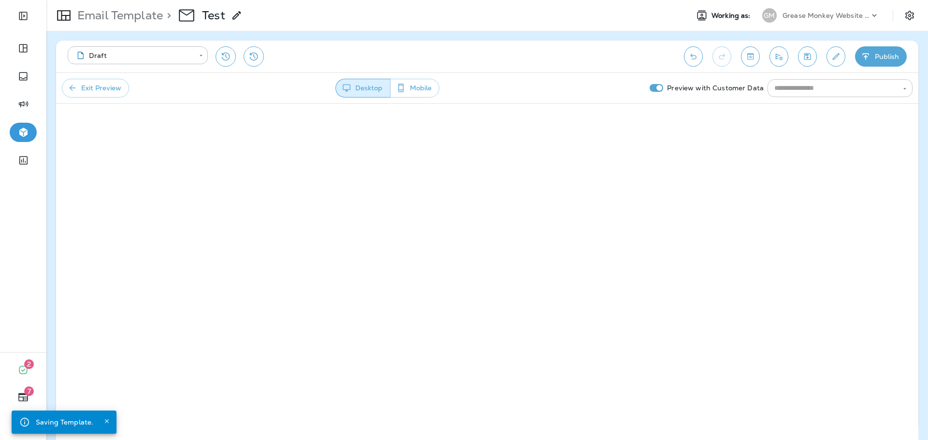
click at [860, 86] on input "text" at bounding box center [831, 88] width 123 height 12
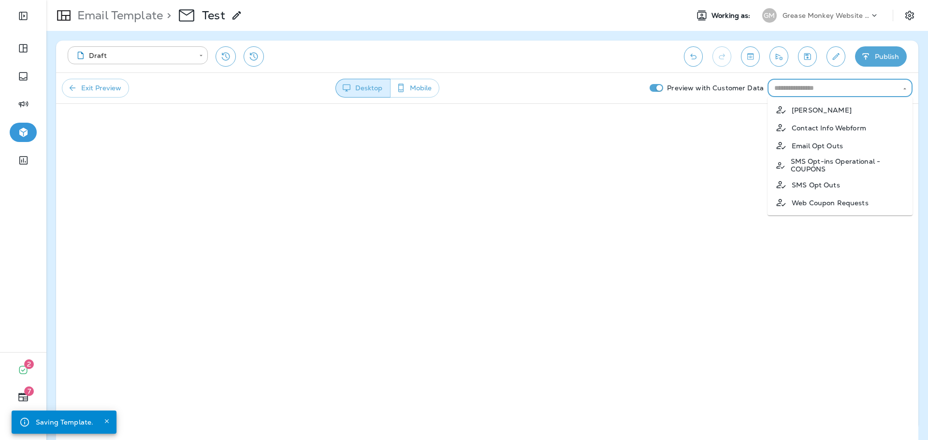
click at [831, 165] on p "SMS Opt-ins Operational - COUPONS" at bounding box center [848, 165] width 114 height 15
type input "**********"
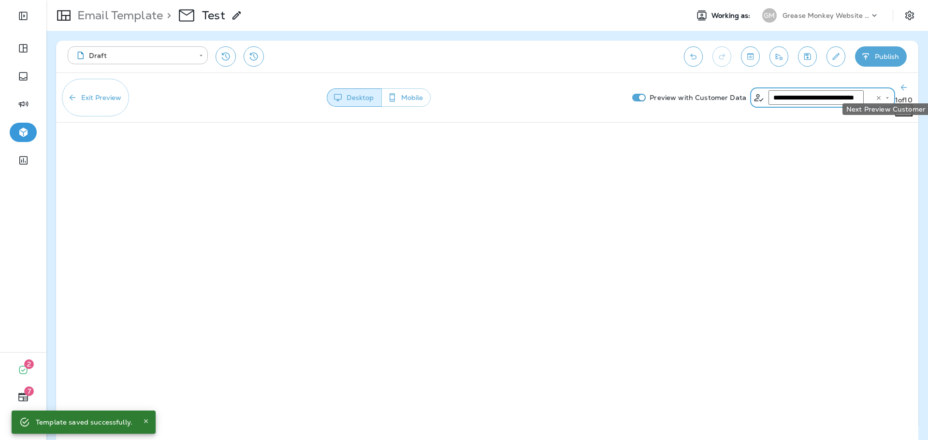
click at [899, 105] on icon "Next Preview Customer" at bounding box center [904, 110] width 10 height 10
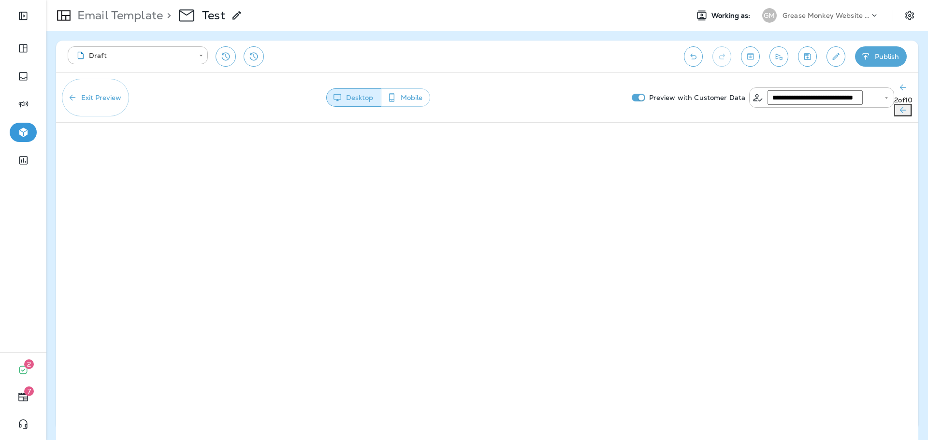
click at [902, 105] on icon "Next Preview Customer" at bounding box center [903, 110] width 10 height 10
click at [902, 105] on icon "Next Preview Customer" at bounding box center [902, 110] width 10 height 10
click at [902, 105] on icon "Next Preview Customer" at bounding box center [903, 110] width 10 height 10
click at [902, 105] on icon "Next Preview Customer" at bounding box center [902, 110] width 10 height 10
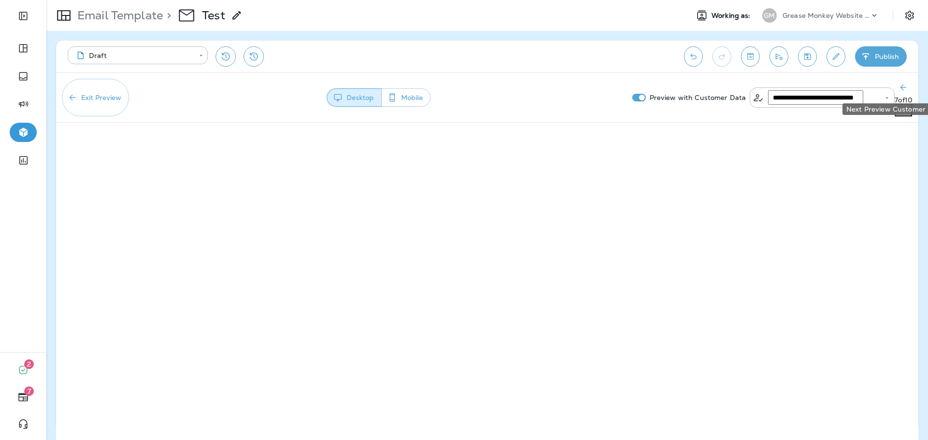
click at [902, 105] on icon "Next Preview Customer" at bounding box center [903, 110] width 10 height 10
click at [902, 105] on icon "Next Preview Customer" at bounding box center [902, 110] width 10 height 10
click at [810, 14] on p "Grease Monkey Website Coupons" at bounding box center [825, 16] width 87 height 8
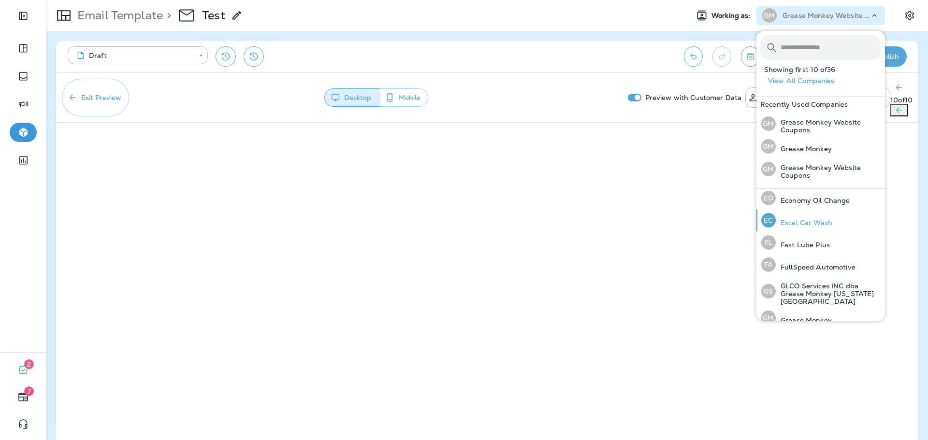
scroll to position [193, 0]
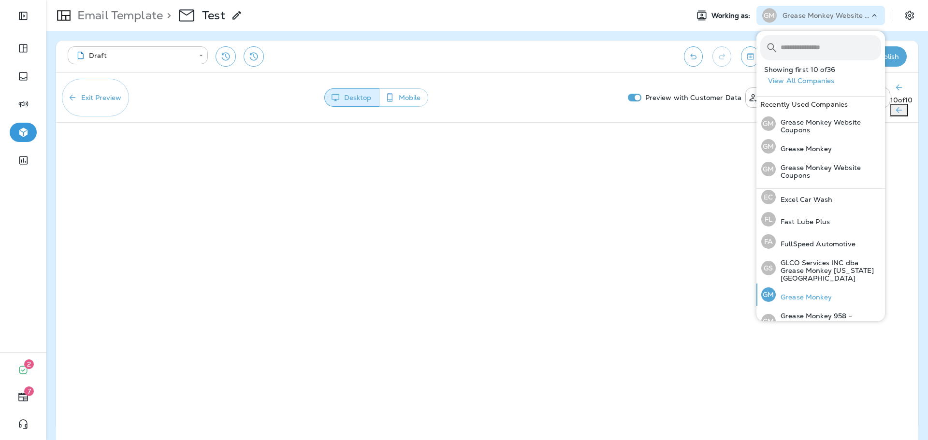
click at [810, 293] on p "Grease Monkey" at bounding box center [804, 297] width 56 height 8
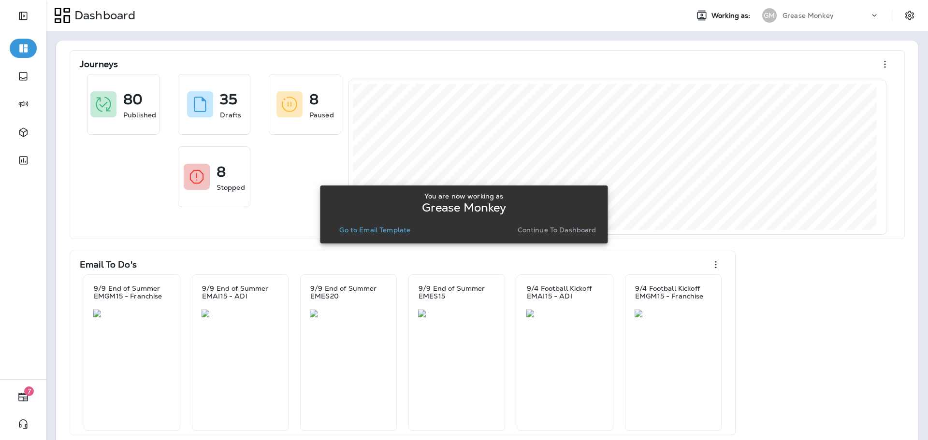
click at [396, 226] on p "Go to Email Template" at bounding box center [374, 230] width 71 height 8
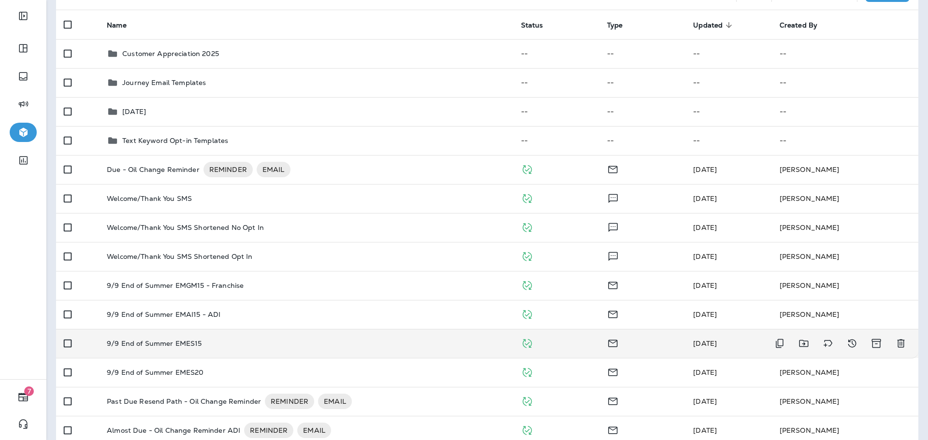
scroll to position [97, 0]
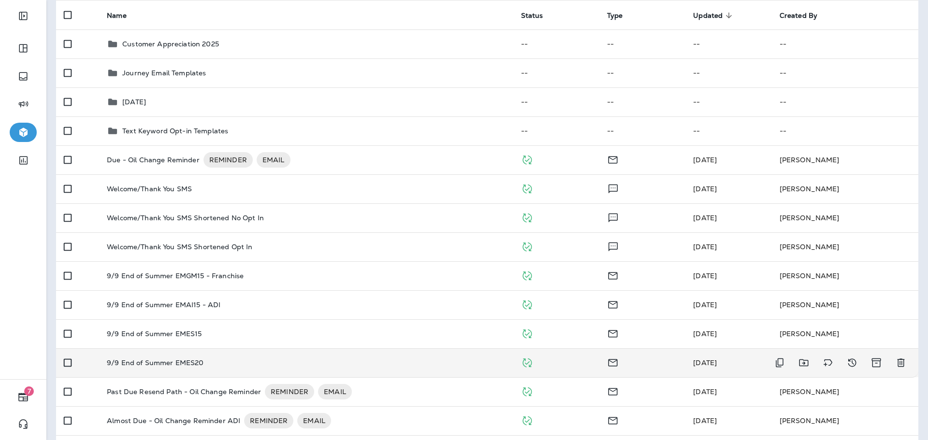
click at [229, 365] on div "9/9 End of Summer EMES20" at bounding box center [306, 363] width 398 height 8
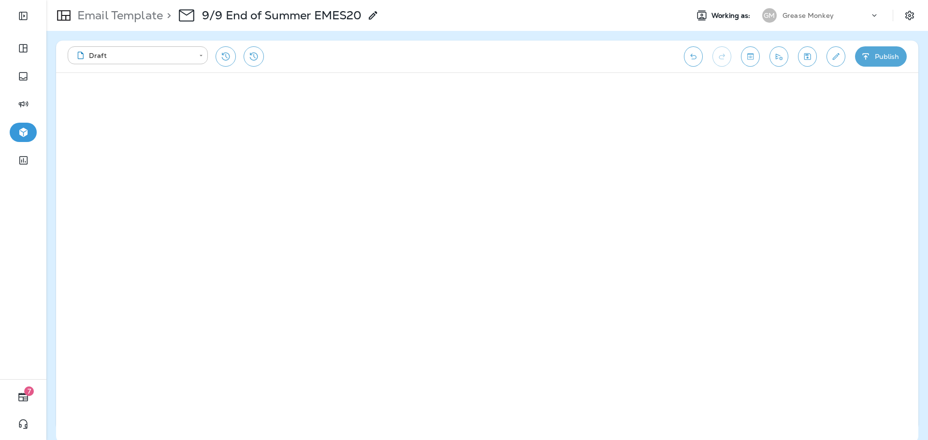
click at [86, 9] on p "Email Template" at bounding box center [117, 15] width 89 height 14
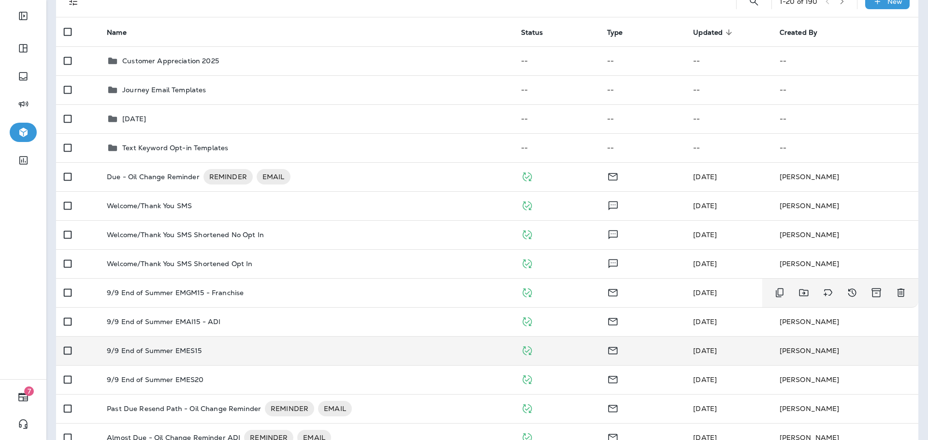
scroll to position [97, 0]
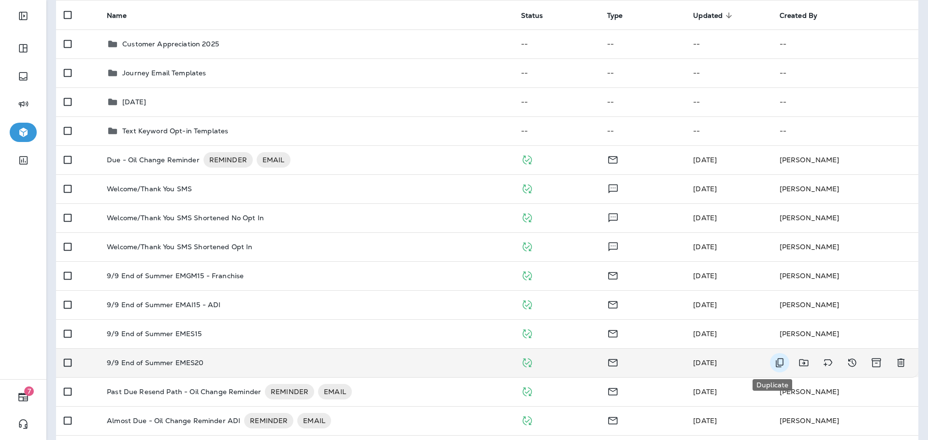
click at [774, 362] on icon "Duplicate" at bounding box center [780, 363] width 12 height 12
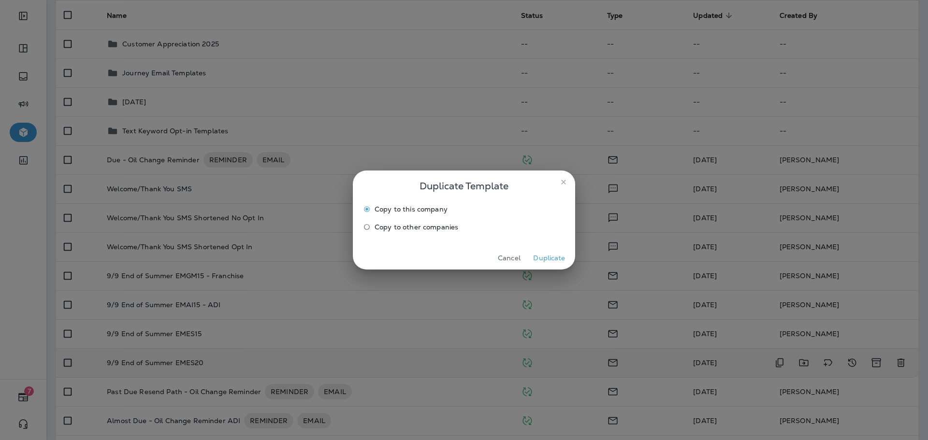
click at [548, 260] on button "Duplicate" at bounding box center [549, 258] width 36 height 15
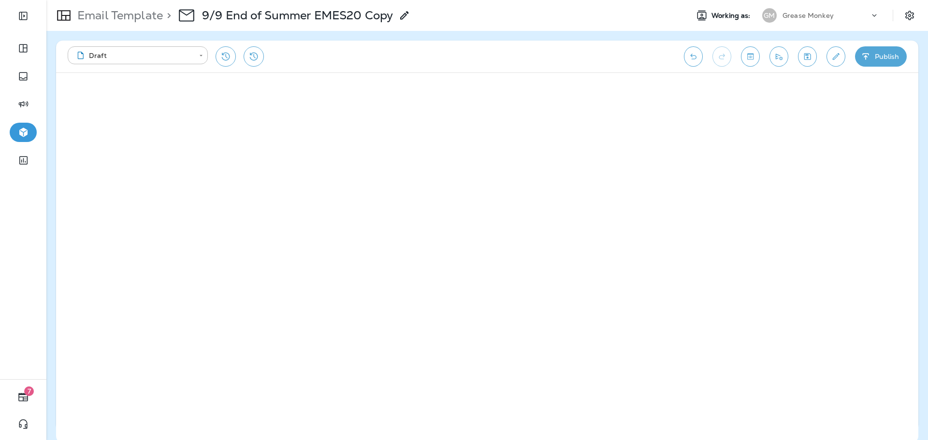
click at [758, 56] on button "Toggle preview" at bounding box center [750, 56] width 19 height 20
click at [113, 85] on button "Exit Preview" at bounding box center [95, 88] width 67 height 19
click at [756, 57] on button "Toggle preview" at bounding box center [750, 56] width 19 height 20
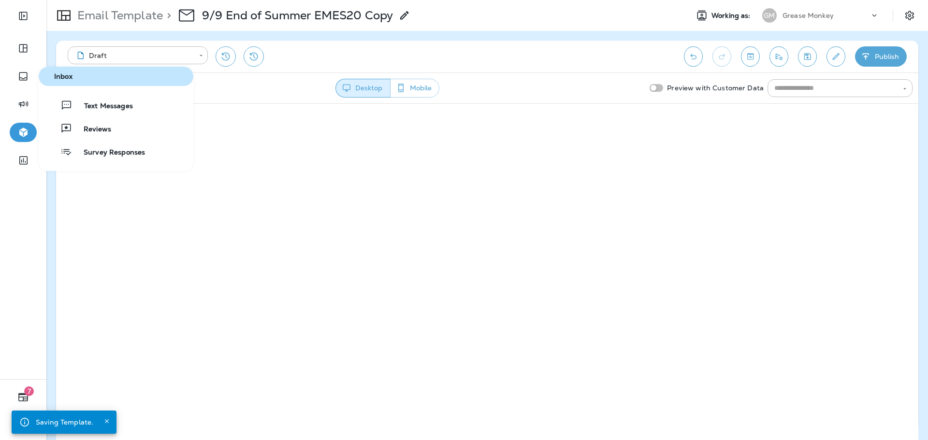
click at [83, 90] on div "Text Messages Reviews Survey Responses" at bounding box center [116, 128] width 155 height 85
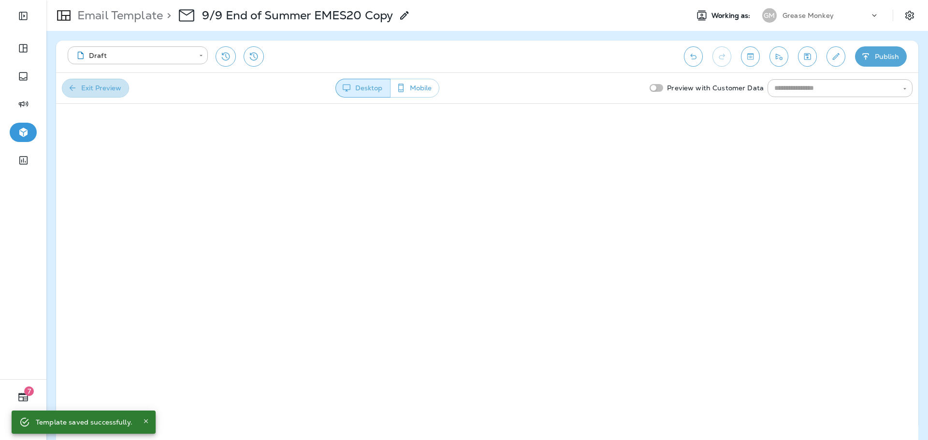
click at [115, 92] on button "Exit Preview" at bounding box center [95, 88] width 67 height 19
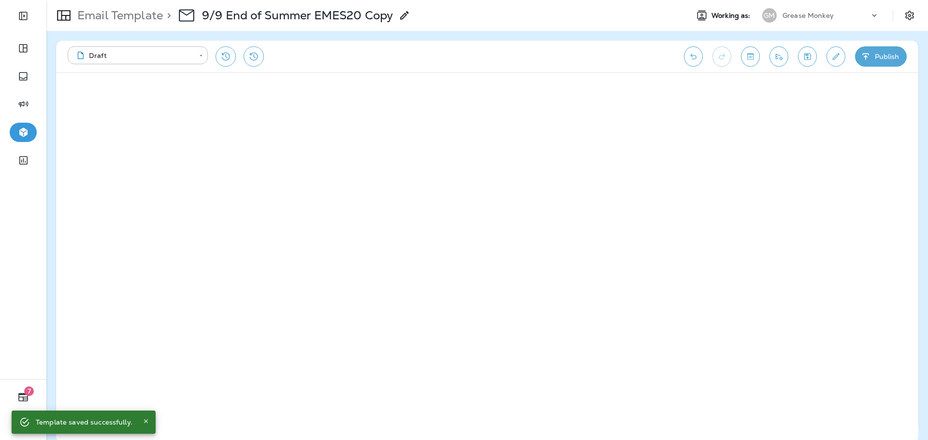
click at [748, 60] on icon "Toggle preview" at bounding box center [750, 57] width 10 height 10
click at [406, 87] on icon "button" at bounding box center [401, 88] width 10 height 10
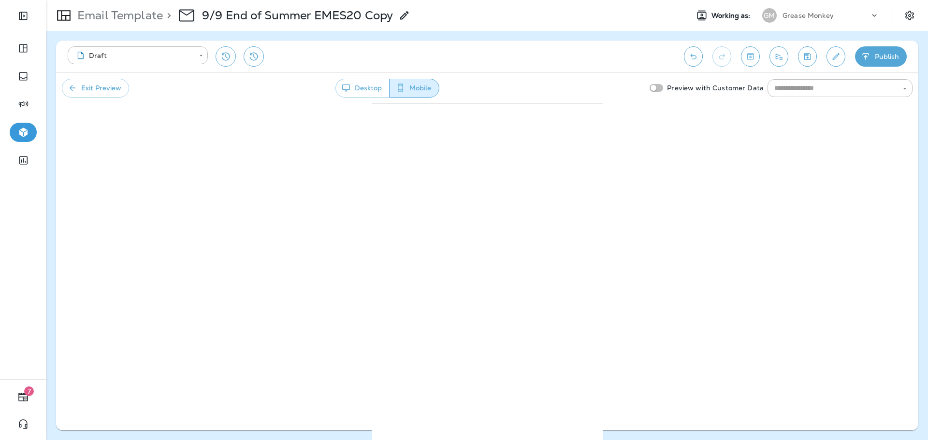
click at [88, 79] on button "Exit Preview" at bounding box center [95, 88] width 67 height 19
